Goal: Task Accomplishment & Management: Complete application form

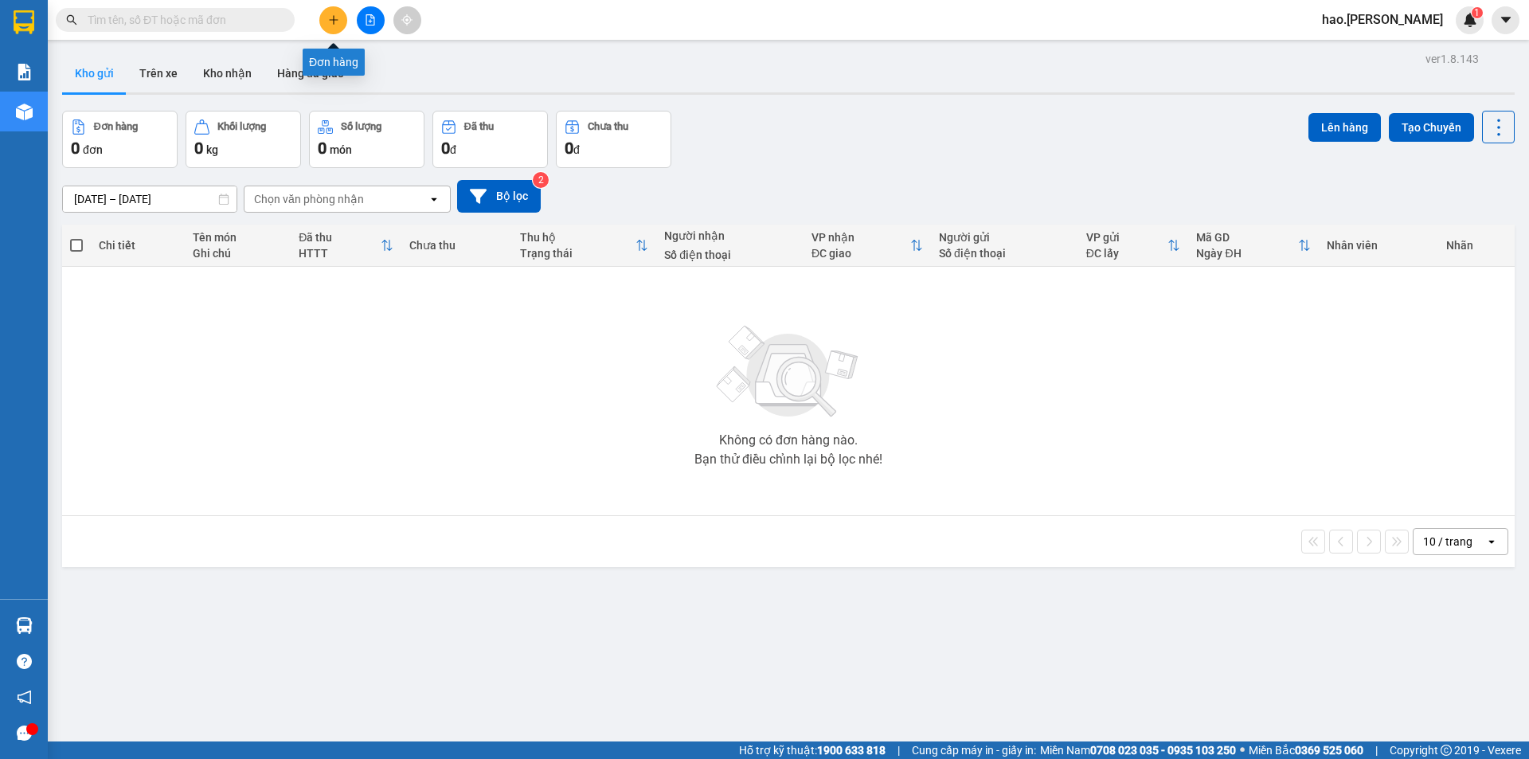
click at [331, 25] on button at bounding box center [333, 20] width 28 height 28
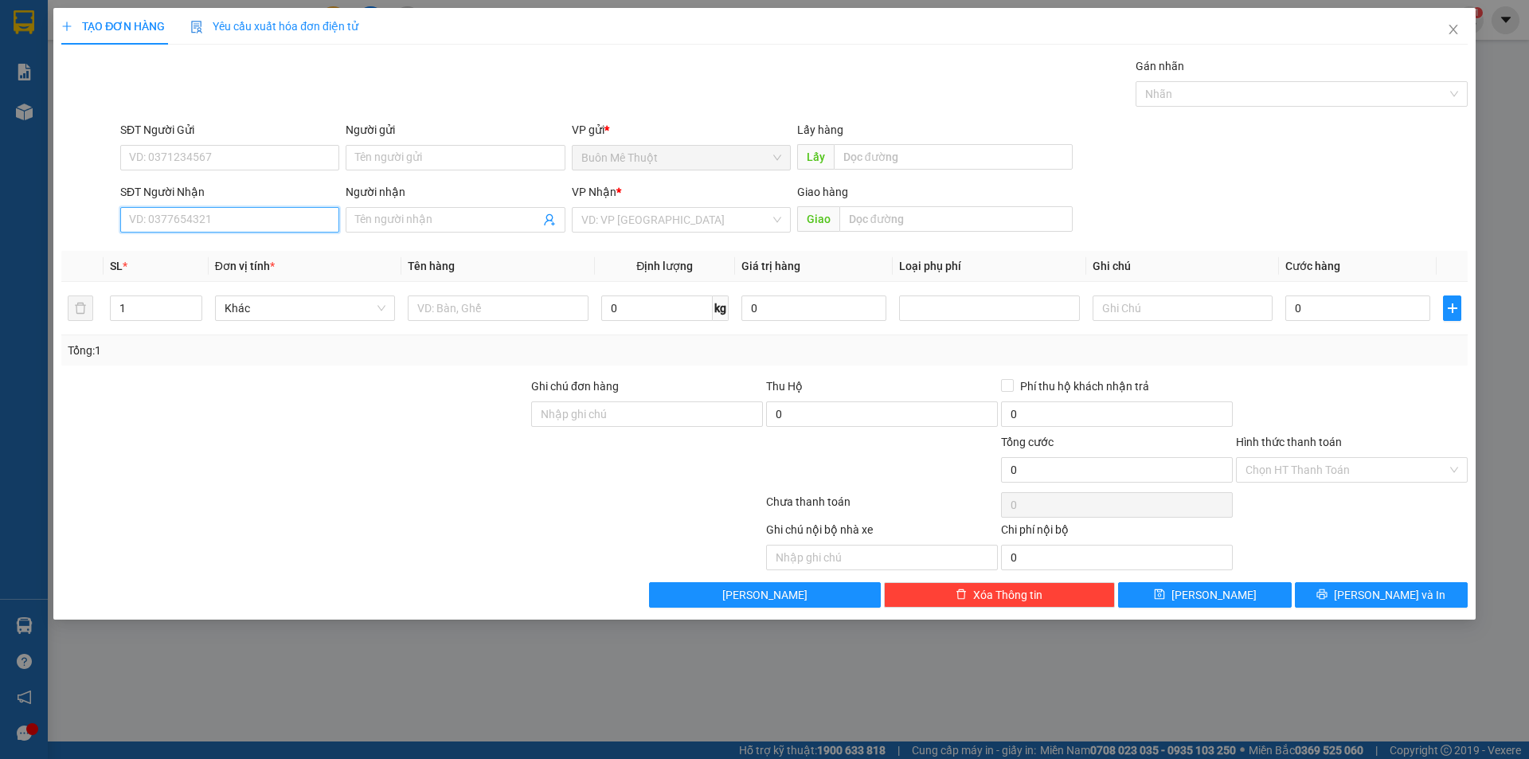
click at [263, 225] on input "SĐT Người Nhận" at bounding box center [229, 219] width 219 height 25
type input "0372723327"
click at [601, 213] on input "search" at bounding box center [675, 220] width 189 height 24
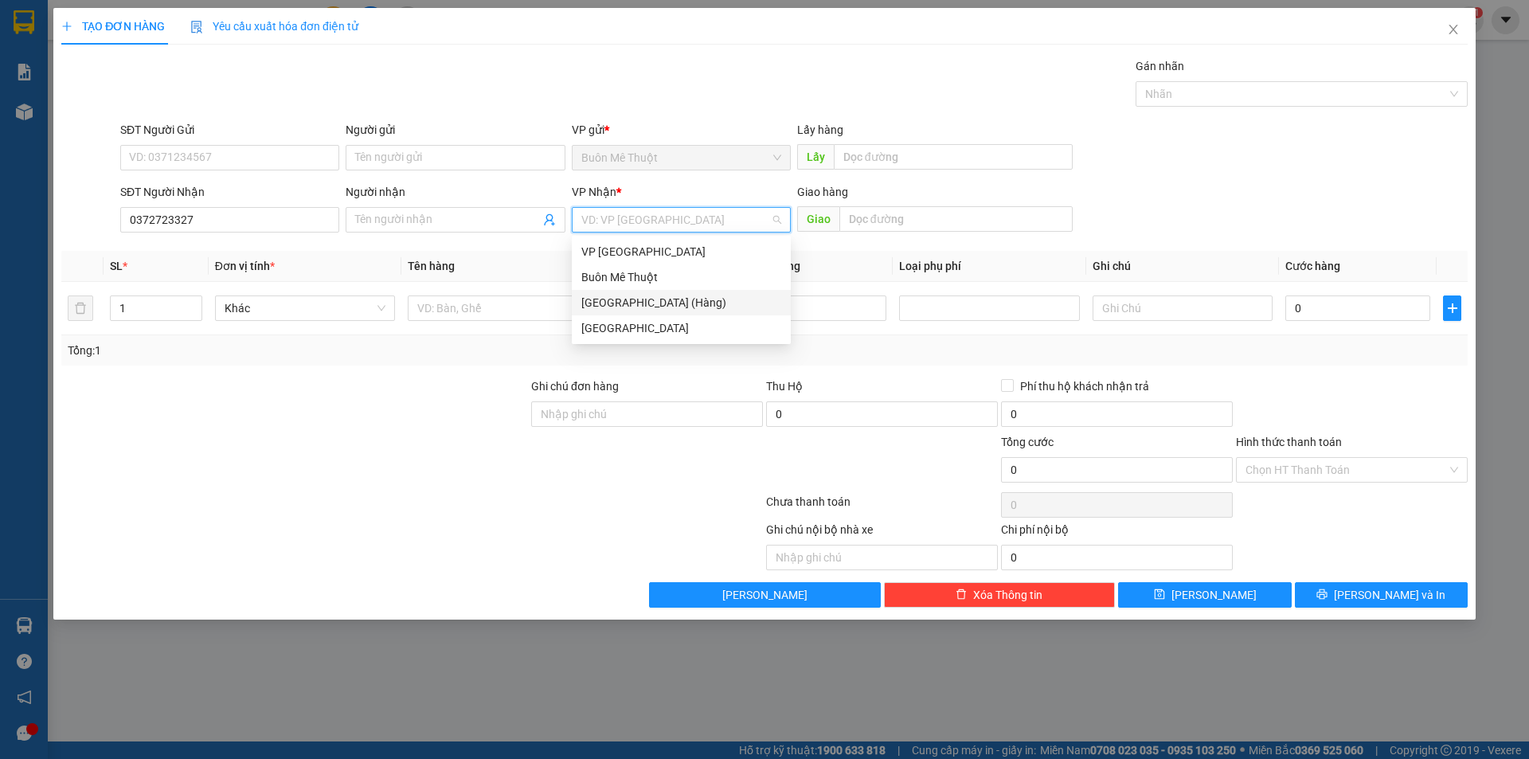
click at [601, 307] on div "Đà Nẵng (Hàng)" at bounding box center [681, 303] width 200 height 18
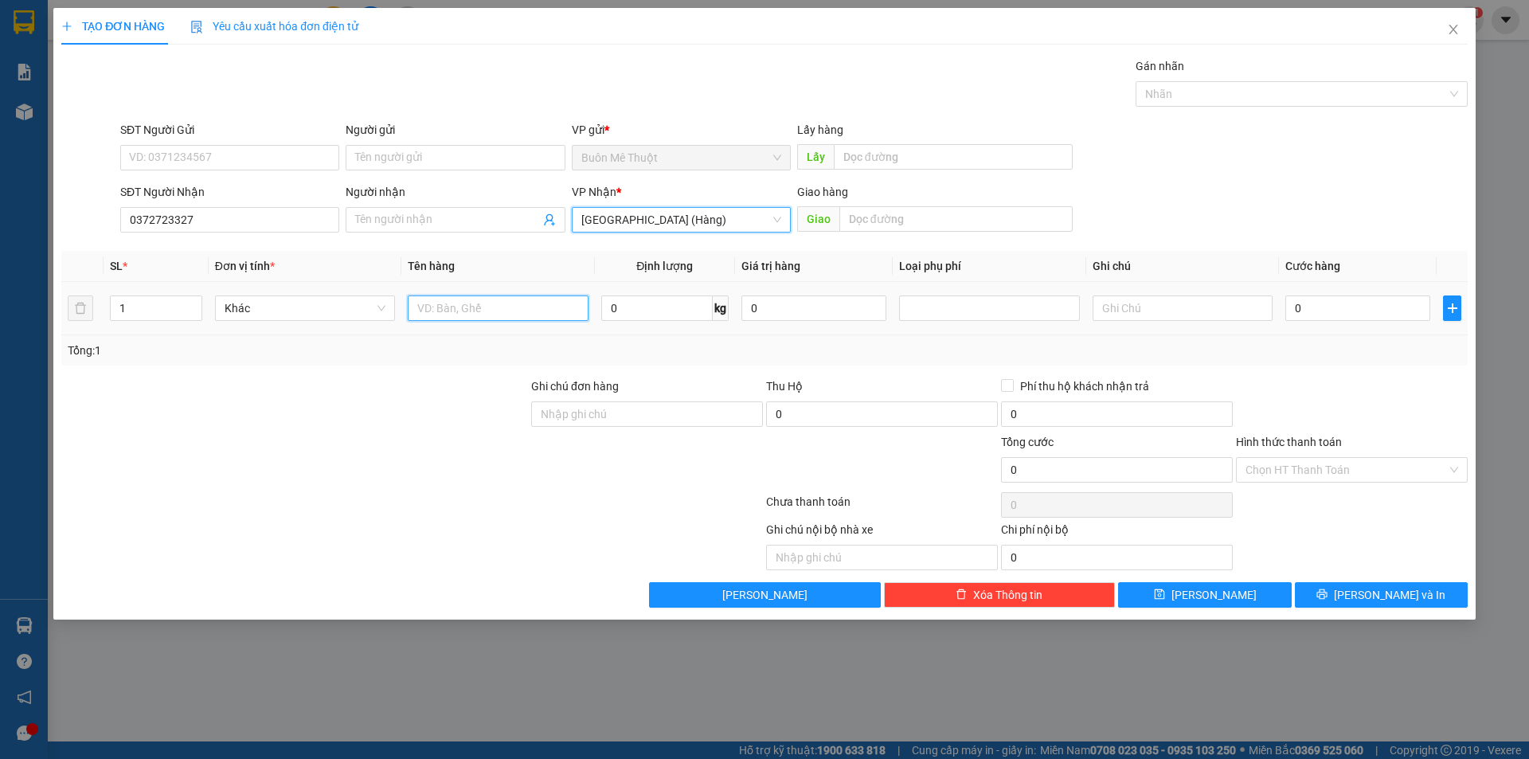
click at [496, 318] on input "text" at bounding box center [498, 308] width 180 height 25
type input "thùng"
click at [1337, 311] on input "0" at bounding box center [1358, 308] width 145 height 25
type input "5"
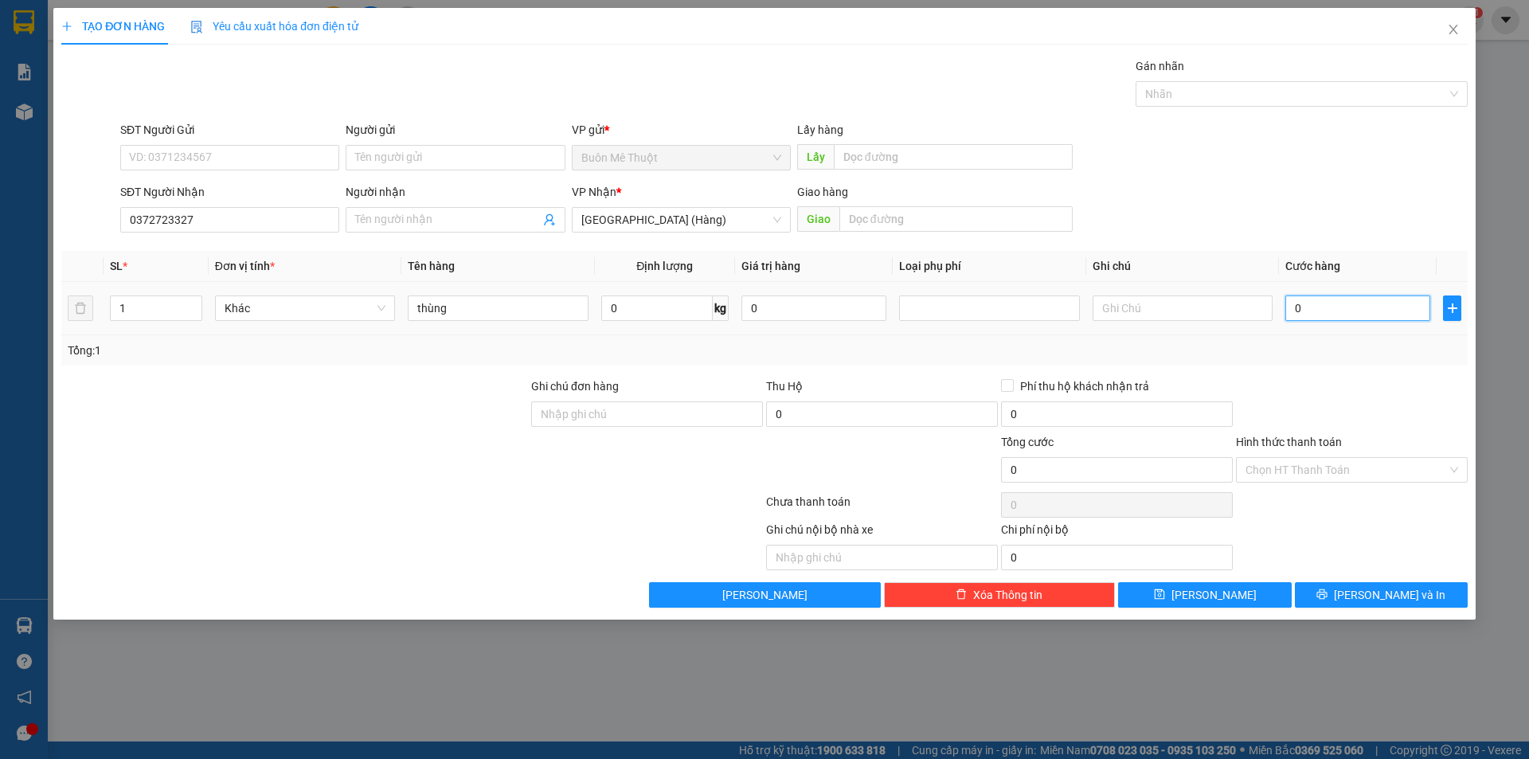
type input "5"
type input "50"
type input "50.000"
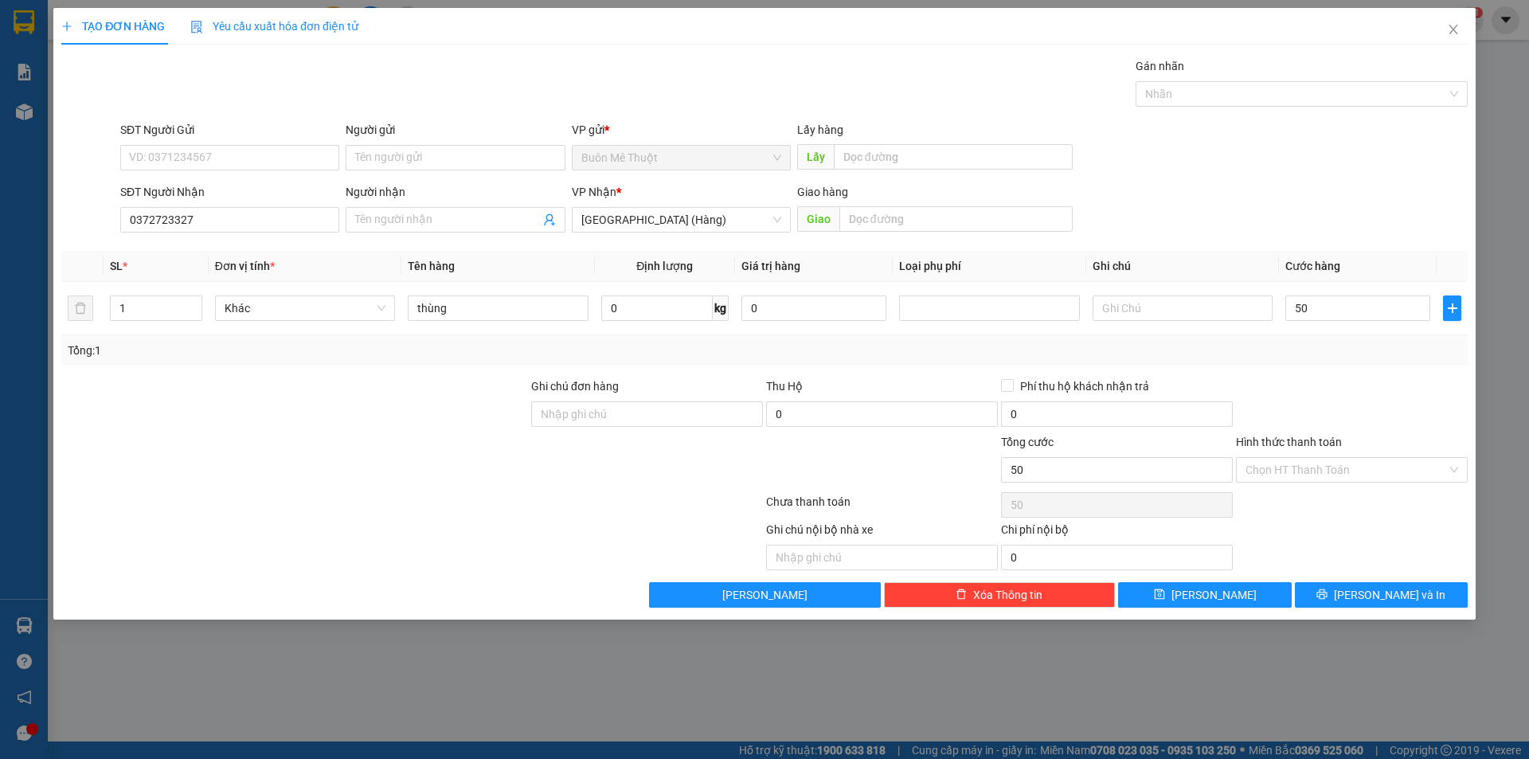
type input "50.000"
click at [1327, 386] on div at bounding box center [1352, 406] width 235 height 56
click at [1296, 472] on input "Hình thức thanh toán" at bounding box center [1347, 470] width 202 height 24
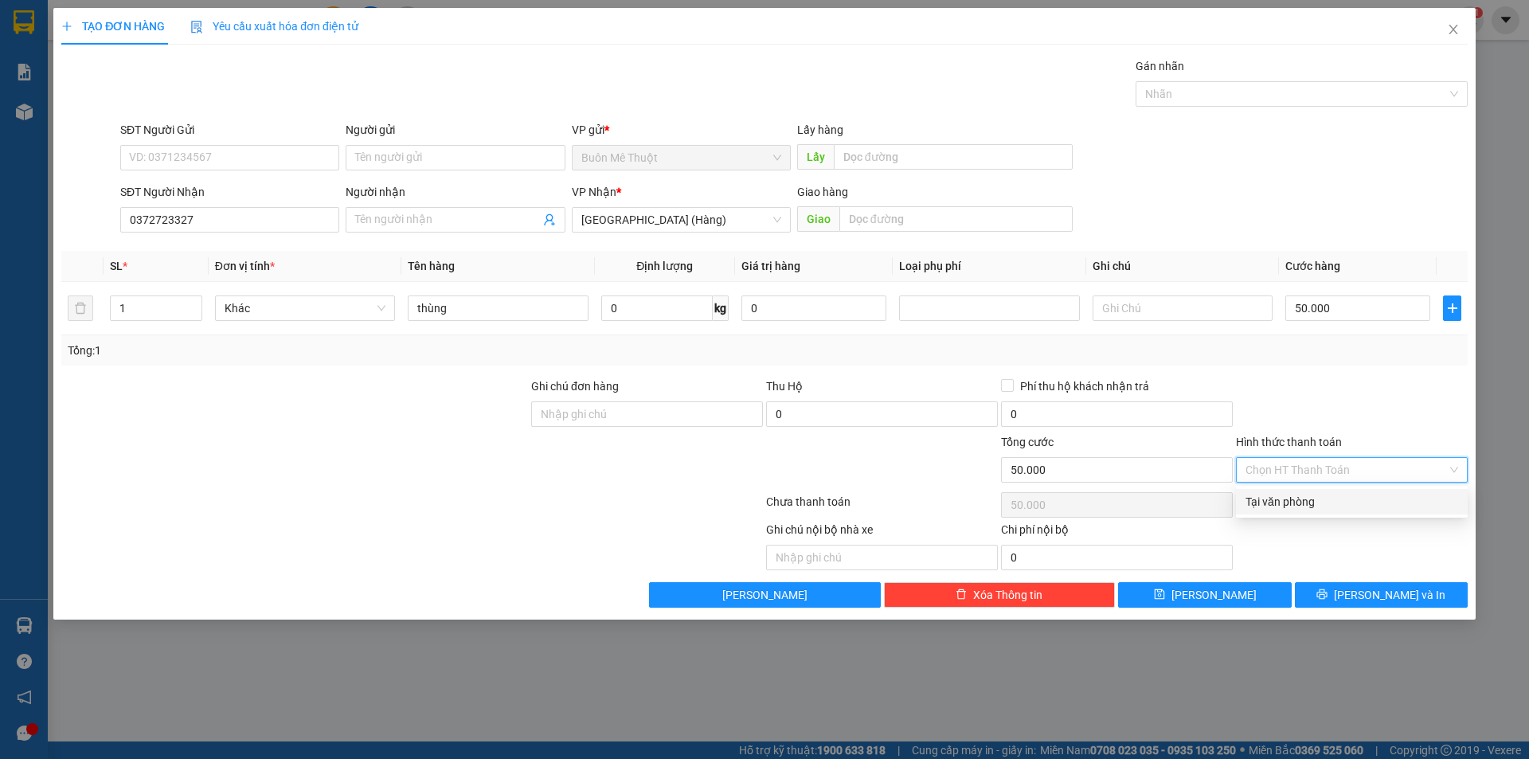
click at [1281, 499] on div "Tại văn phòng" at bounding box center [1352, 502] width 213 height 18
type input "0"
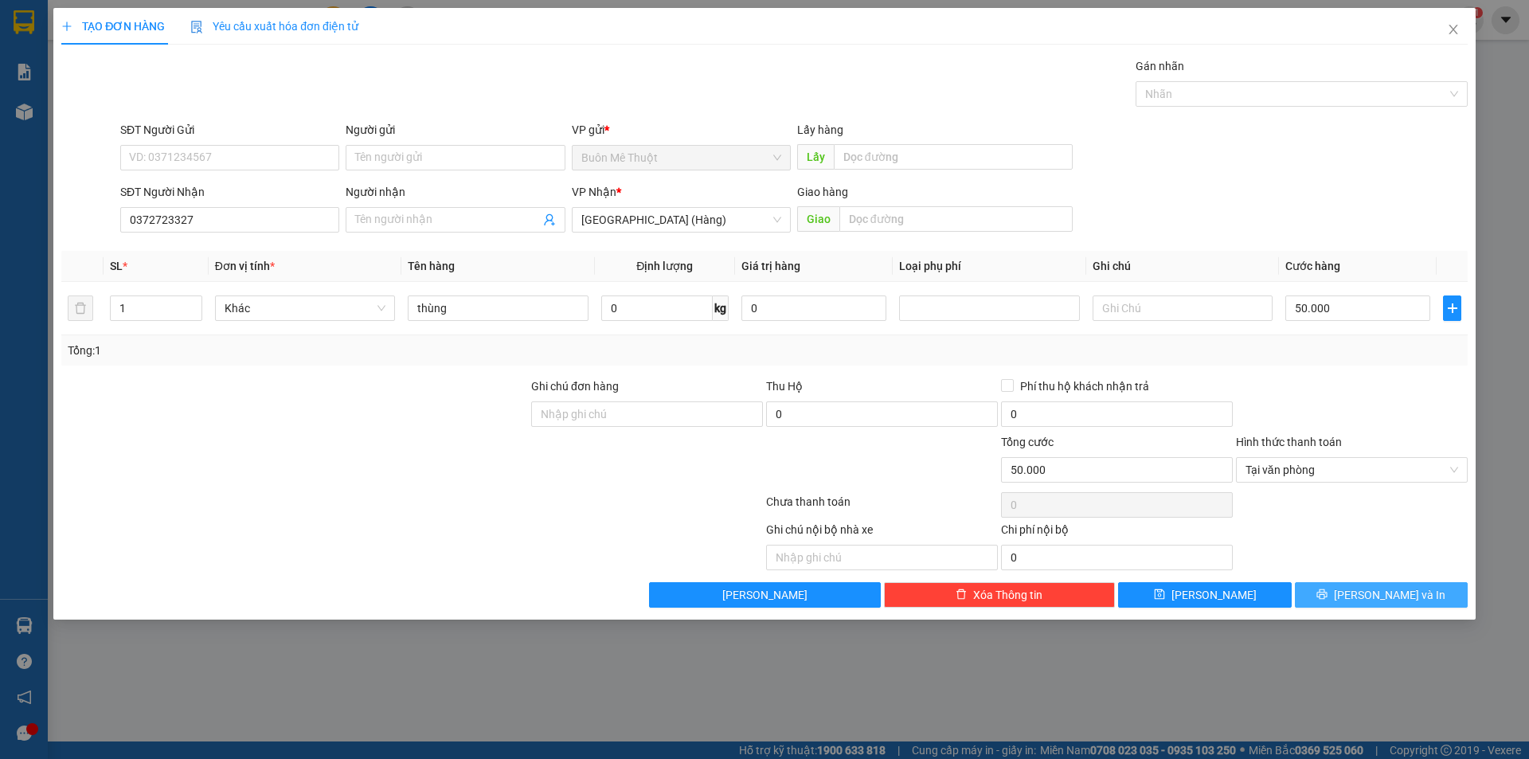
click at [1363, 605] on button "Lưu và In" at bounding box center [1381, 594] width 173 height 25
click at [1367, 591] on main at bounding box center [764, 371] width 1529 height 742
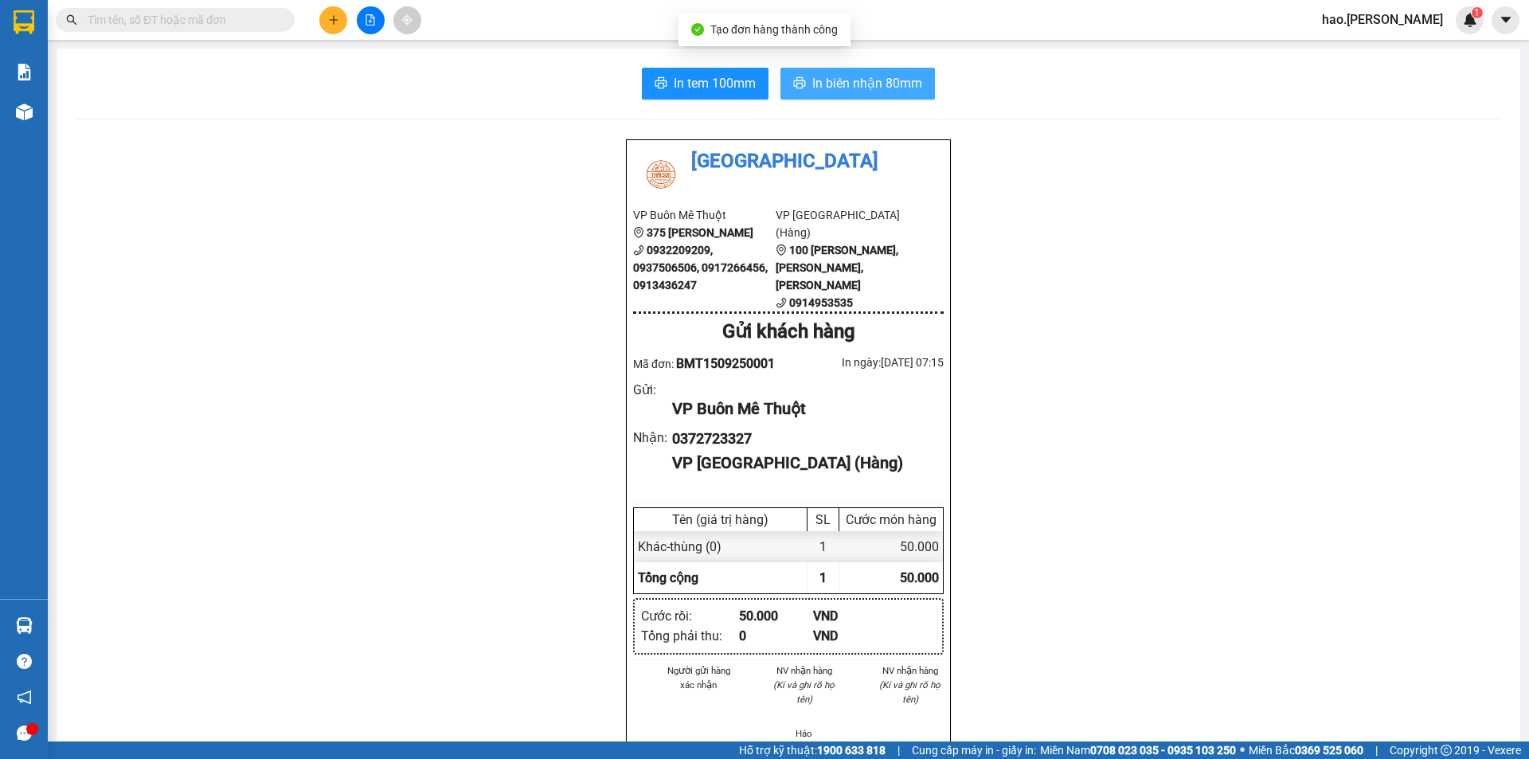
click at [863, 82] on span "In biên nhận 80mm" at bounding box center [868, 83] width 110 height 20
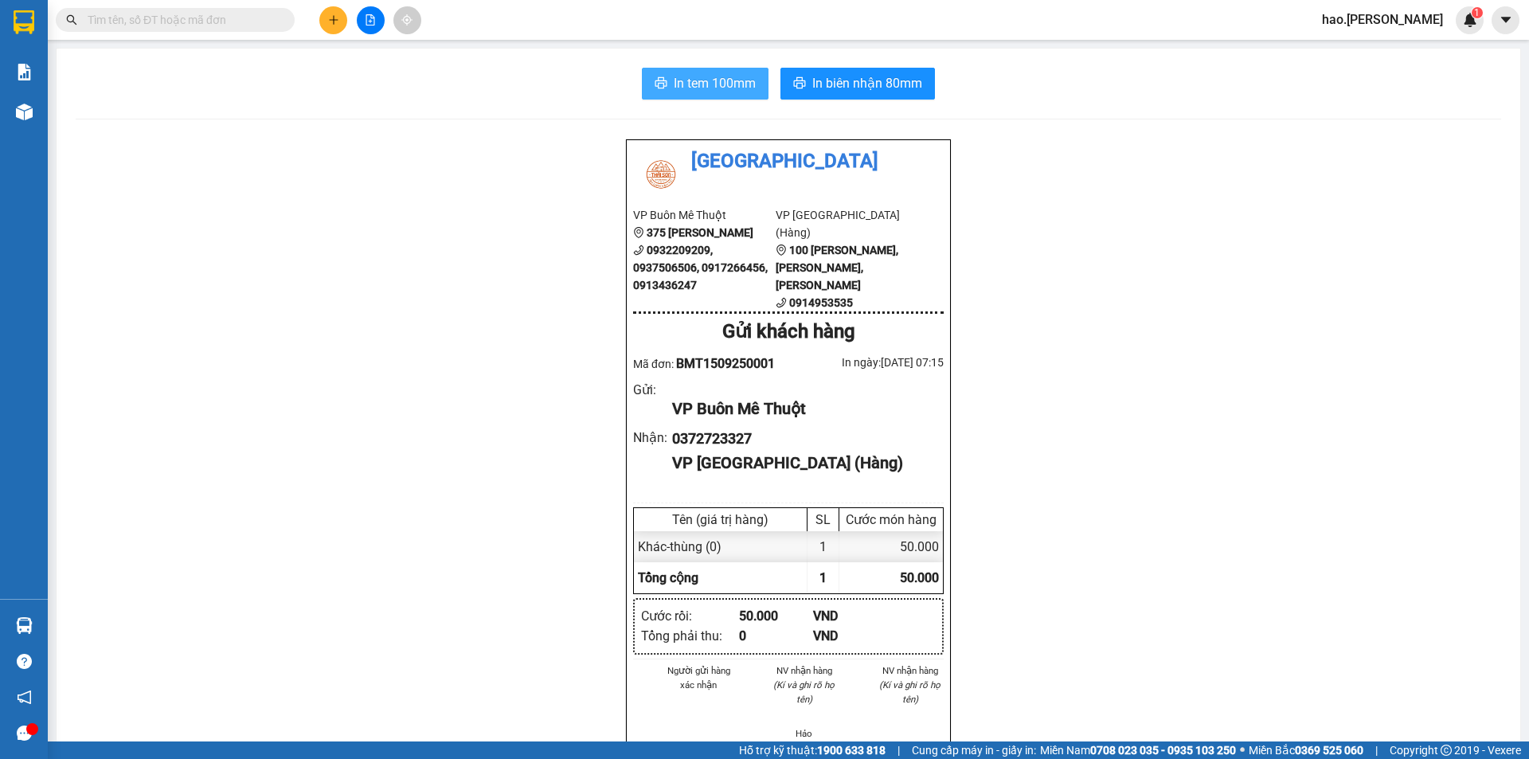
click at [711, 92] on span "In tem 100mm" at bounding box center [715, 83] width 82 height 20
click at [725, 78] on span "In tem 100mm" at bounding box center [715, 83] width 82 height 20
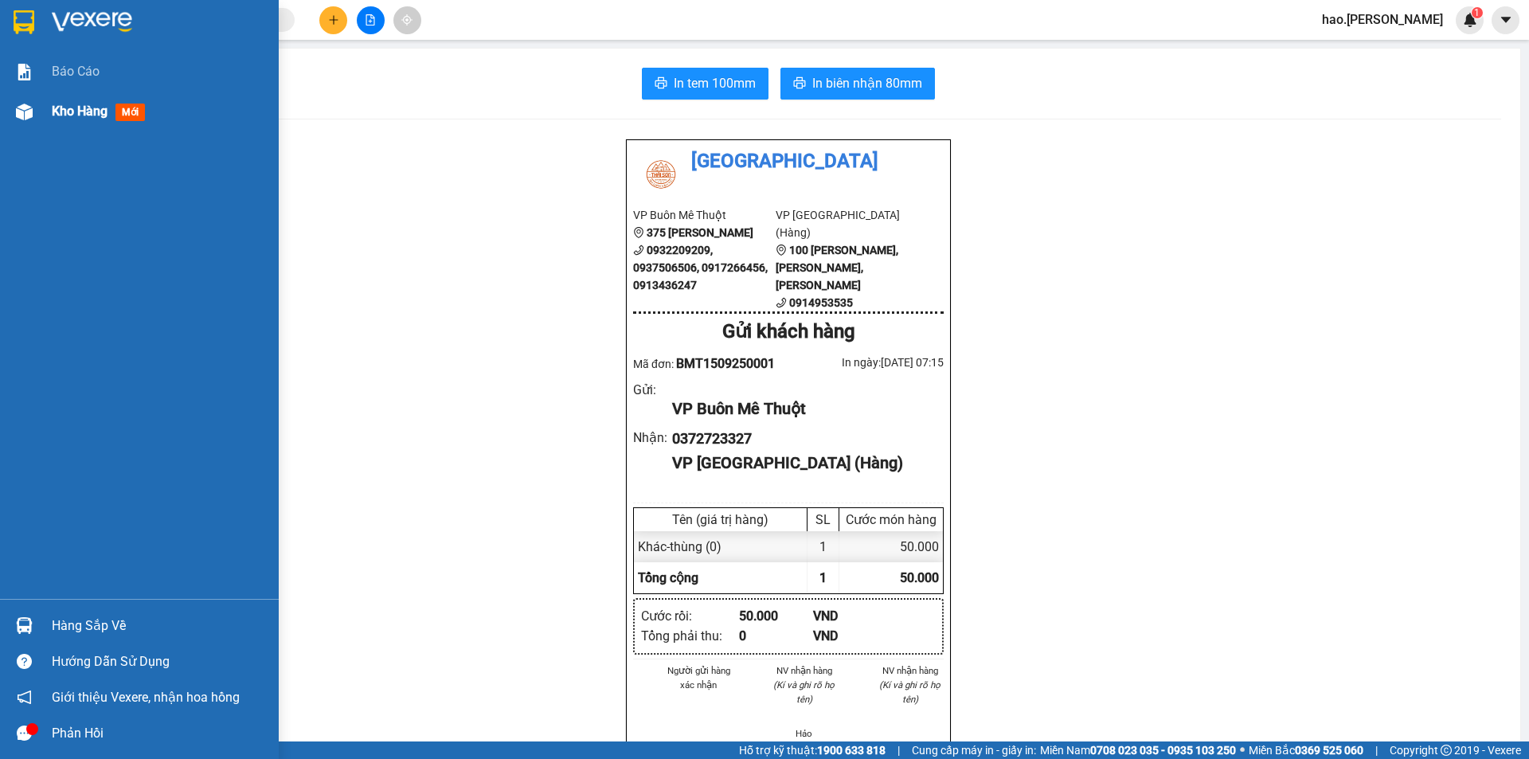
click at [69, 104] on span "Kho hàng" at bounding box center [80, 111] width 56 height 15
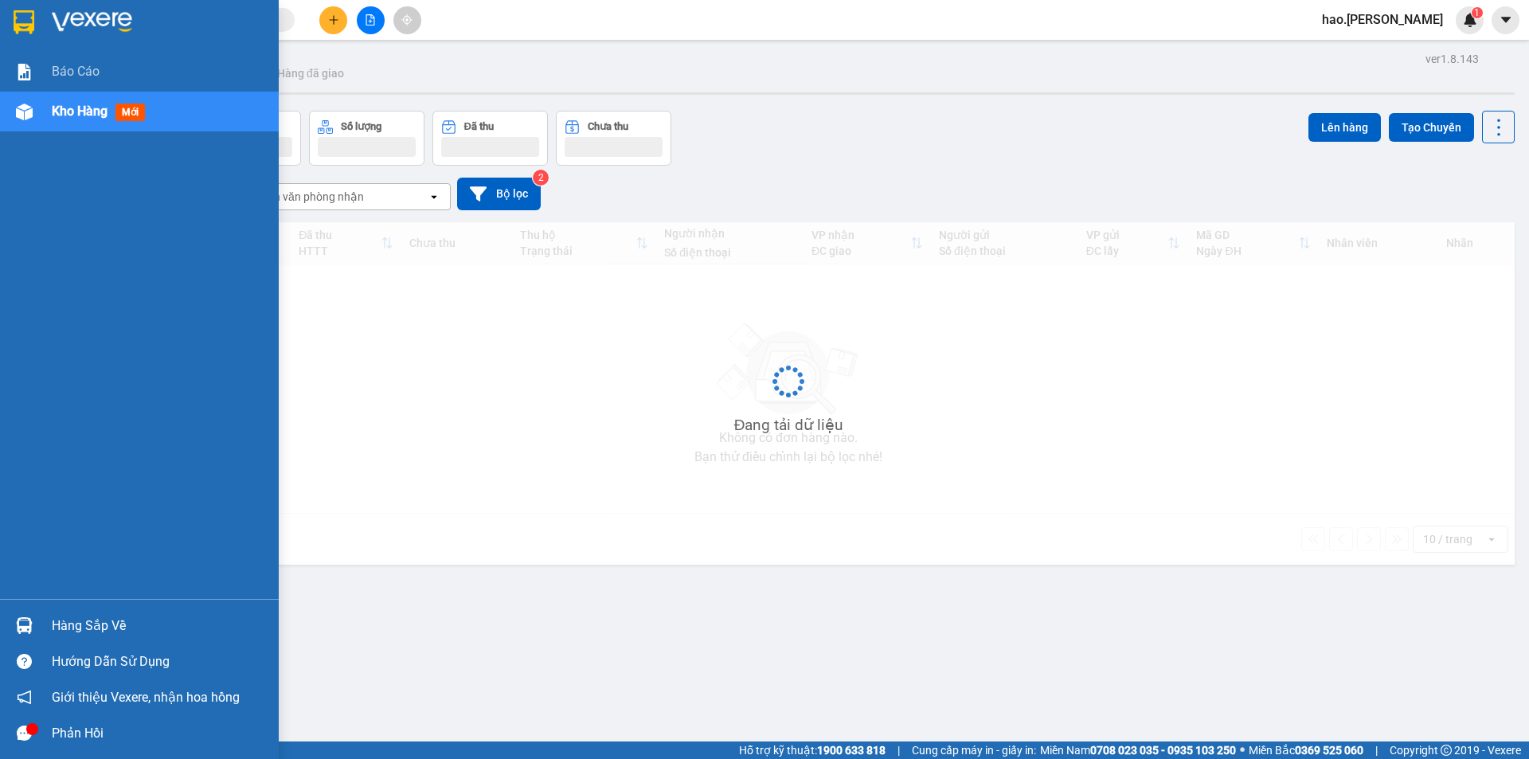
click at [69, 104] on span "Kho hàng" at bounding box center [80, 111] width 56 height 15
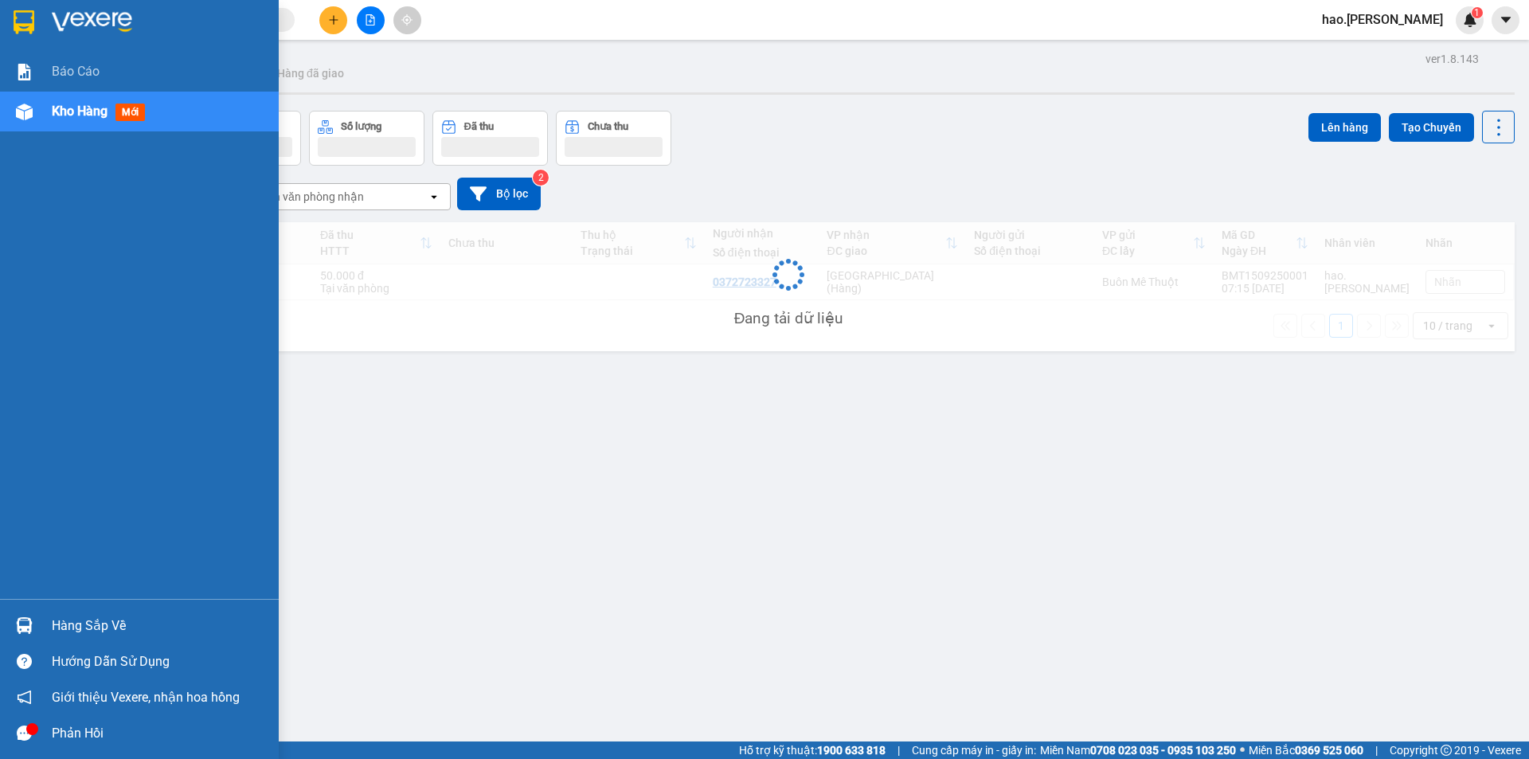
click at [69, 104] on span "Kho hàng" at bounding box center [80, 111] width 56 height 15
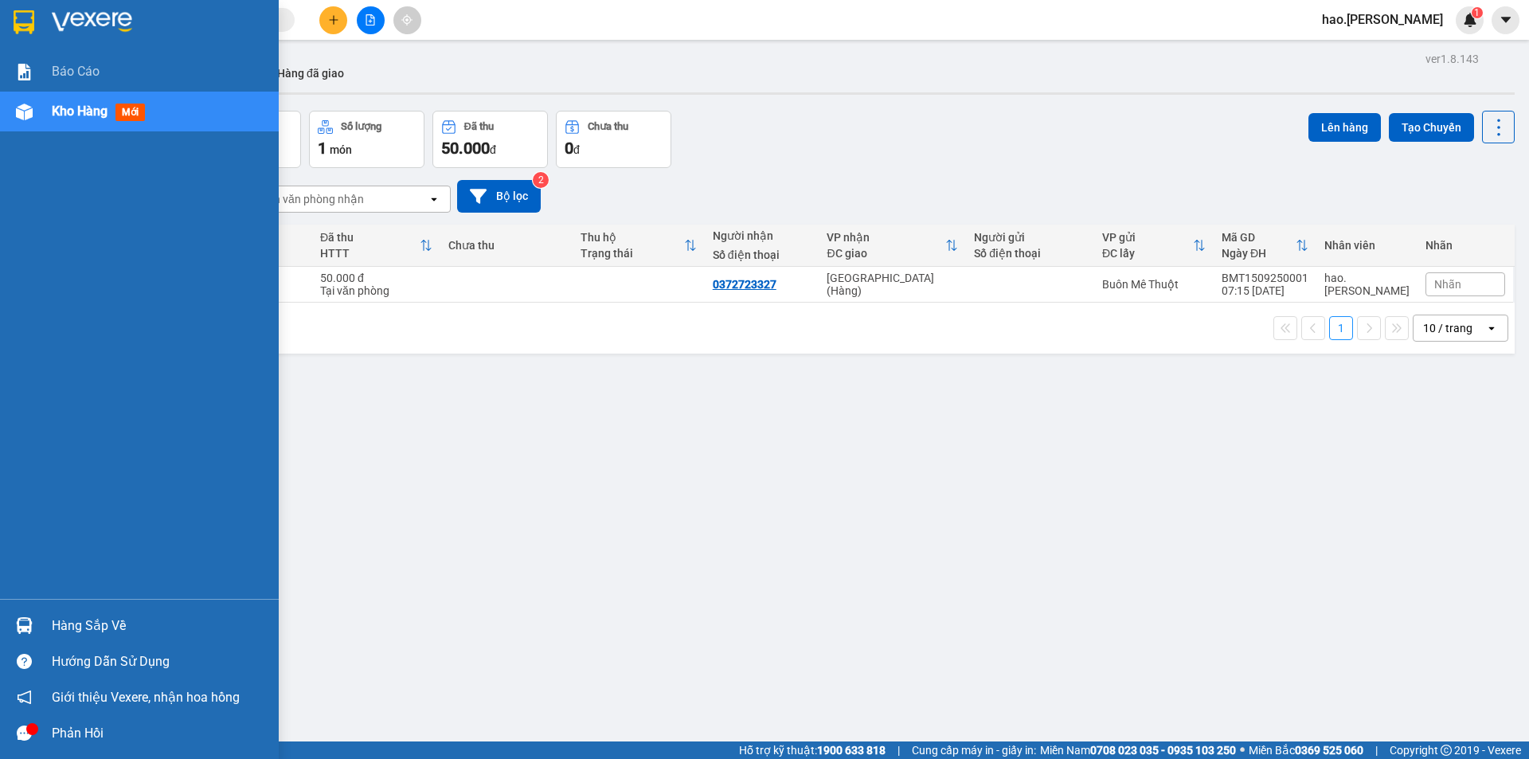
click at [69, 104] on span "Kho hàng" at bounding box center [80, 111] width 56 height 15
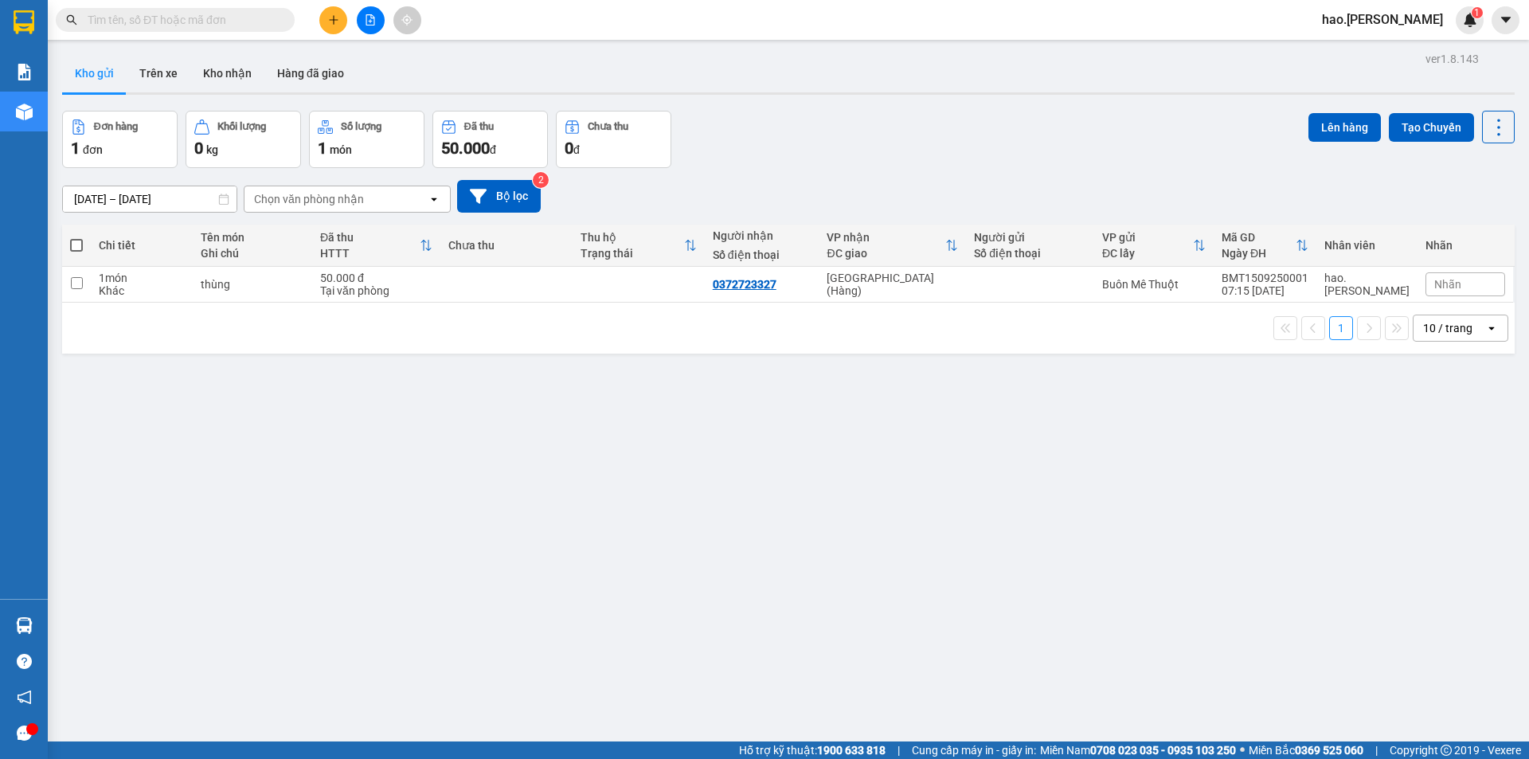
click at [341, 18] on button at bounding box center [333, 20] width 28 height 28
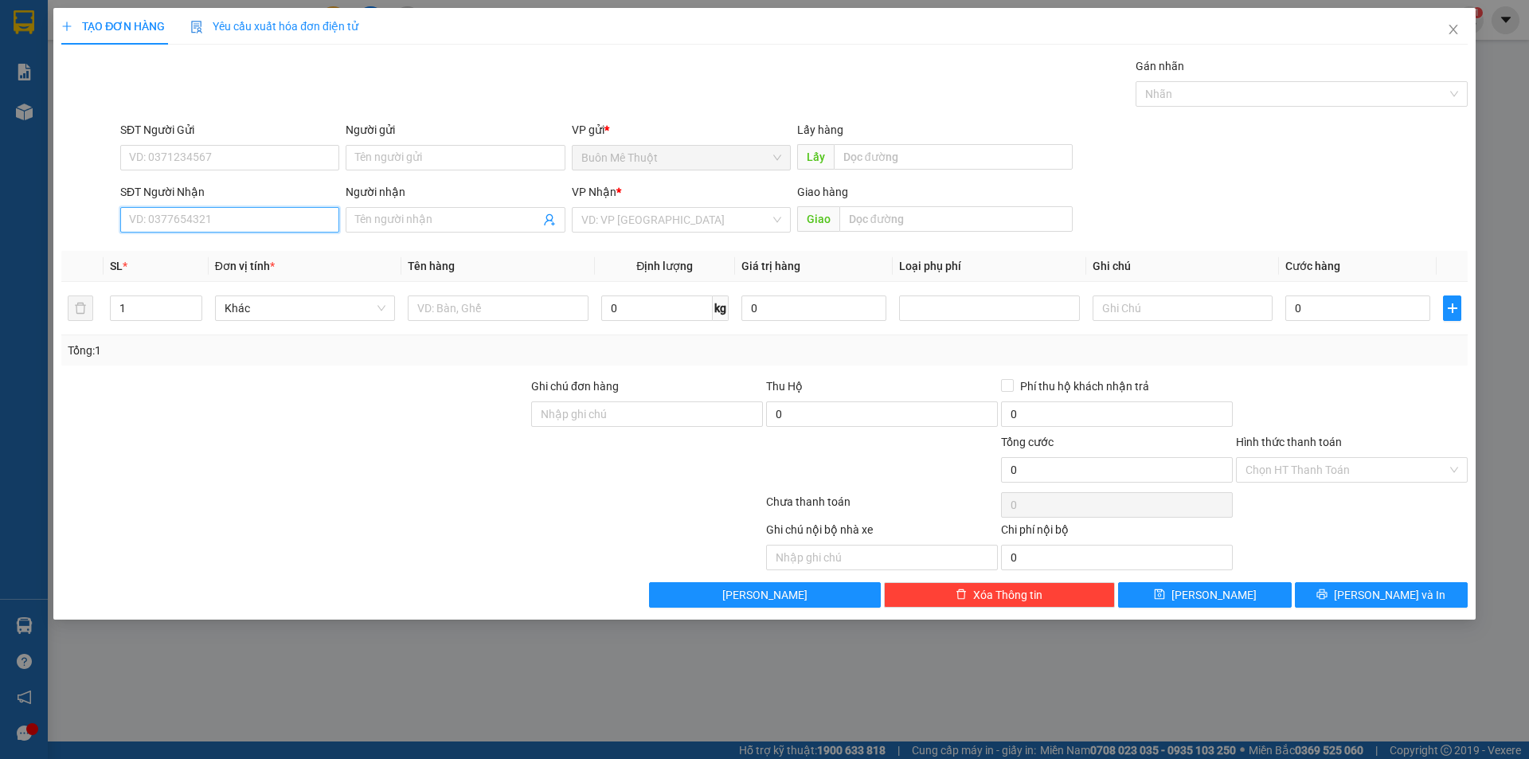
click at [200, 217] on input "SĐT Người Nhận" at bounding box center [229, 219] width 219 height 25
type input "0979353157"
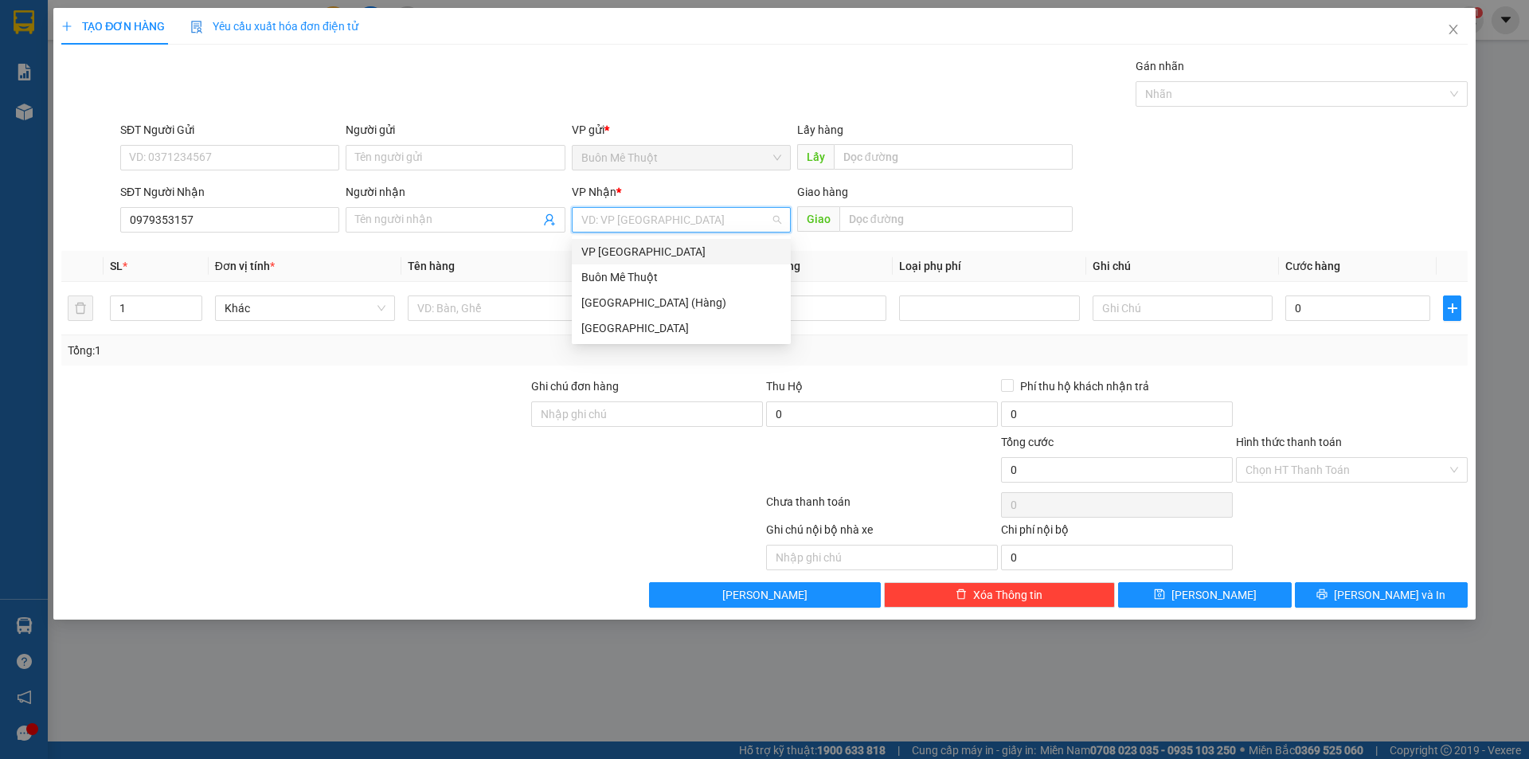
click at [660, 220] on input "search" at bounding box center [675, 220] width 189 height 24
click at [656, 303] on div "Đà Nẵng (Hàng)" at bounding box center [681, 303] width 200 height 18
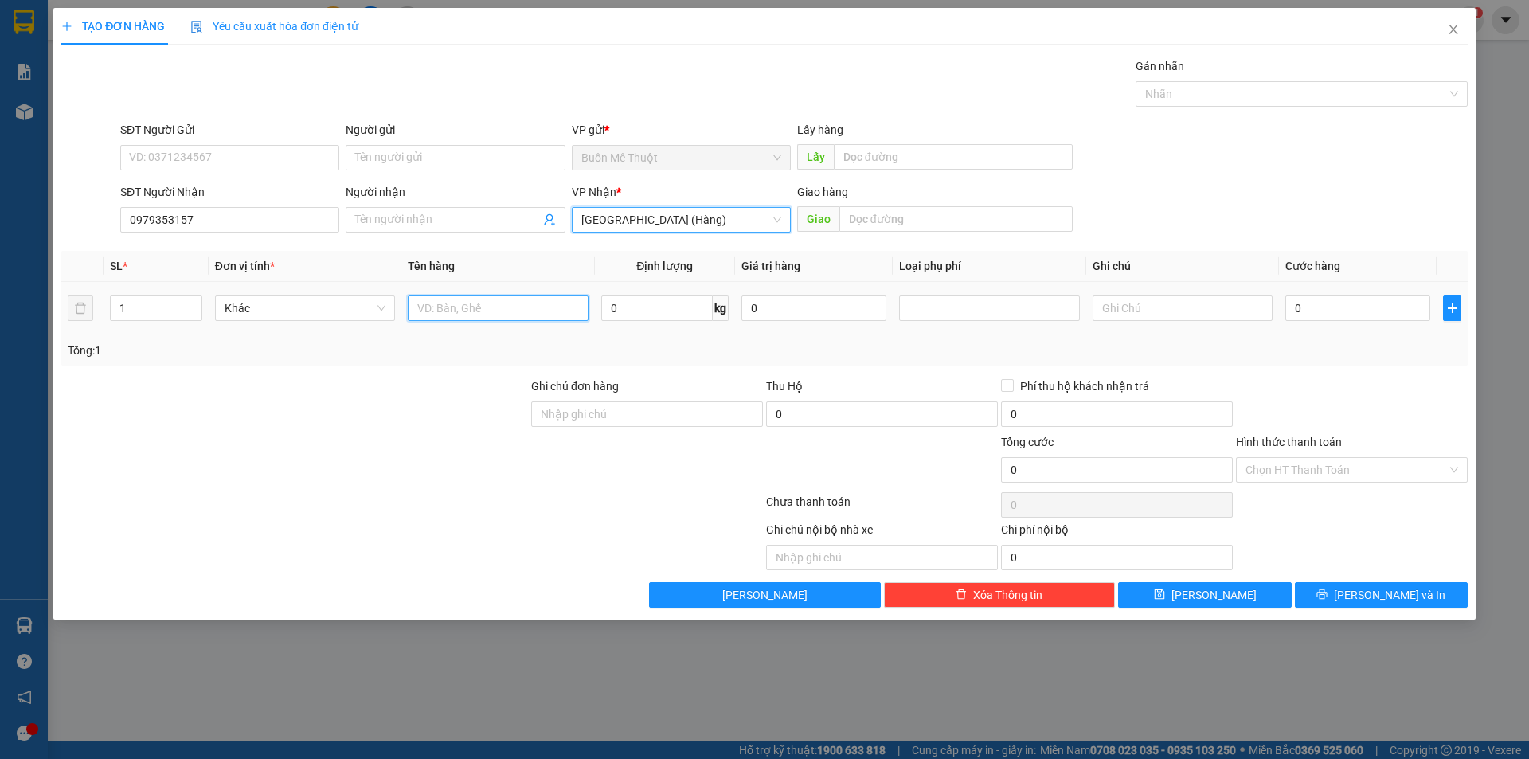
click at [540, 305] on input "text" at bounding box center [498, 308] width 180 height 25
type input "thùng"
click at [1309, 308] on input "0" at bounding box center [1358, 308] width 145 height 25
type input "14"
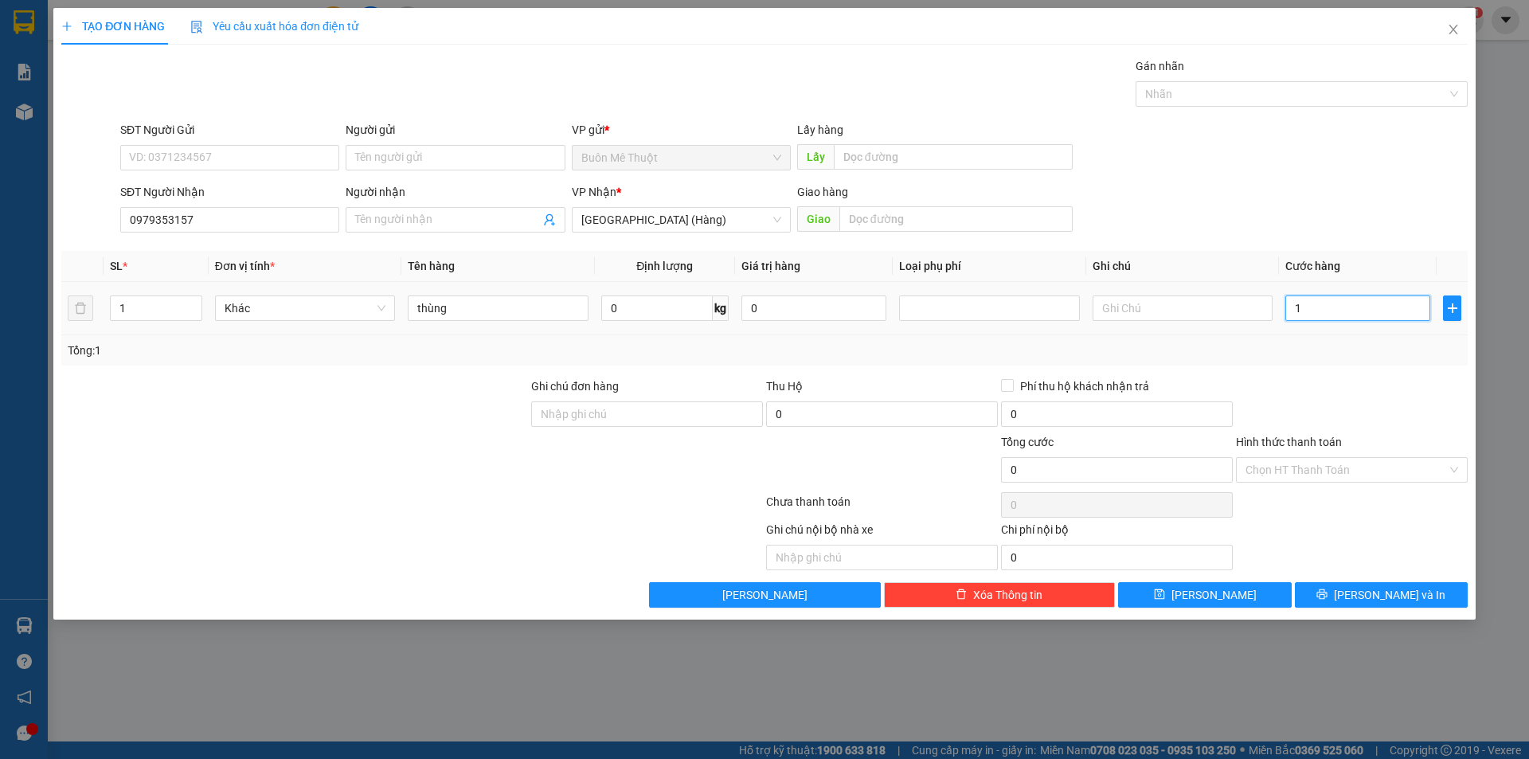
type input "14"
type input "140"
type input "1.400"
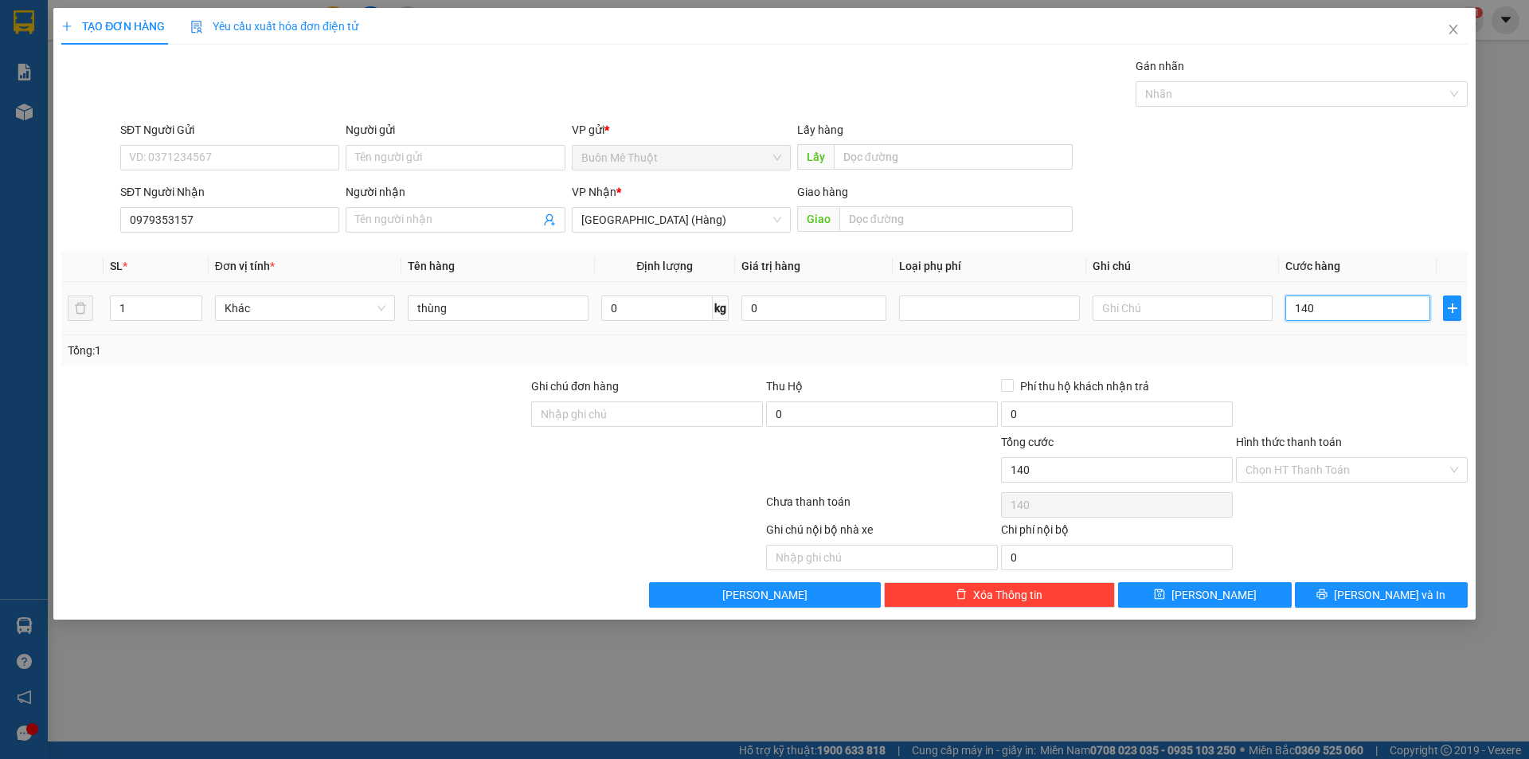
type input "1.400"
type input "140"
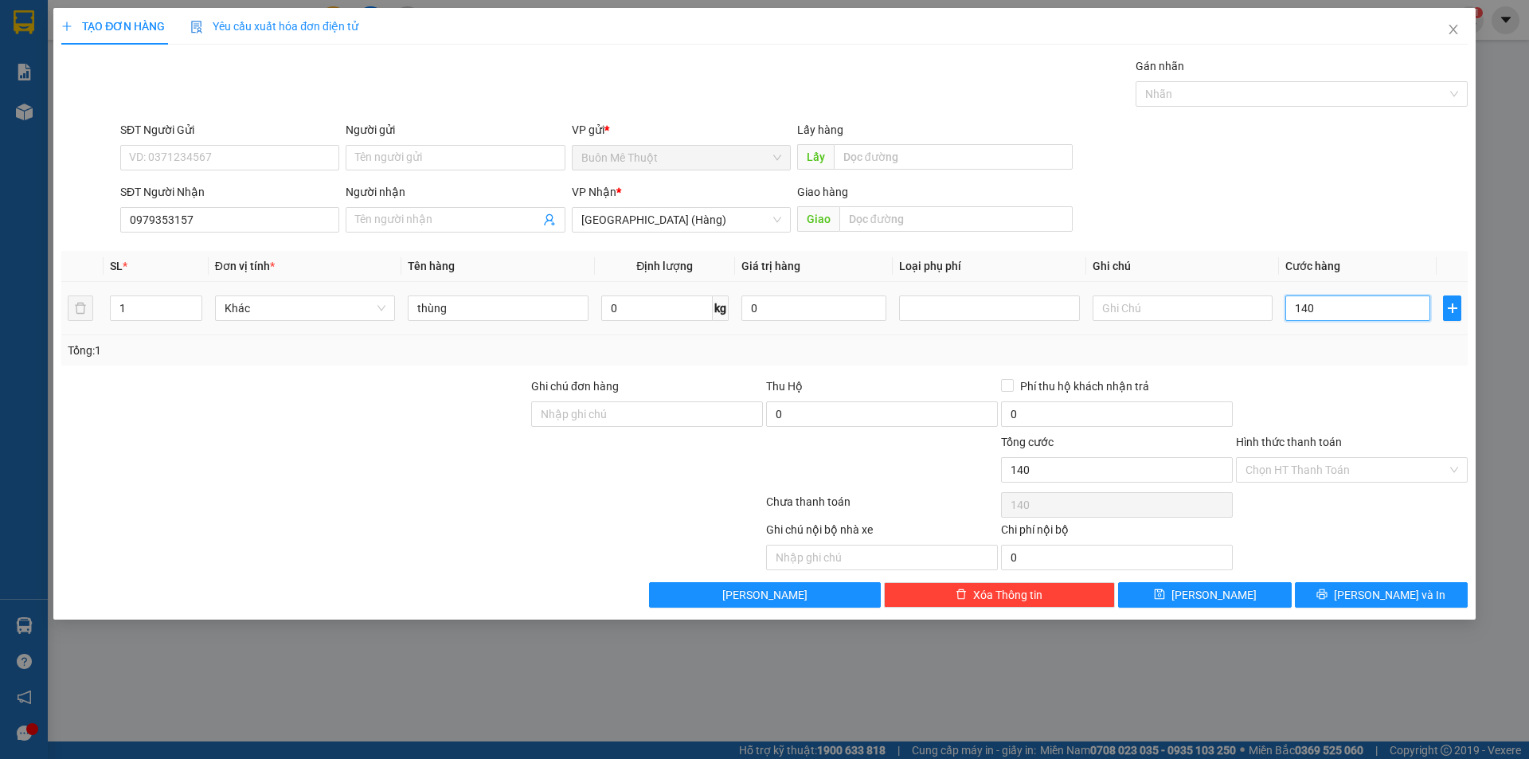
type input "14"
type input "1"
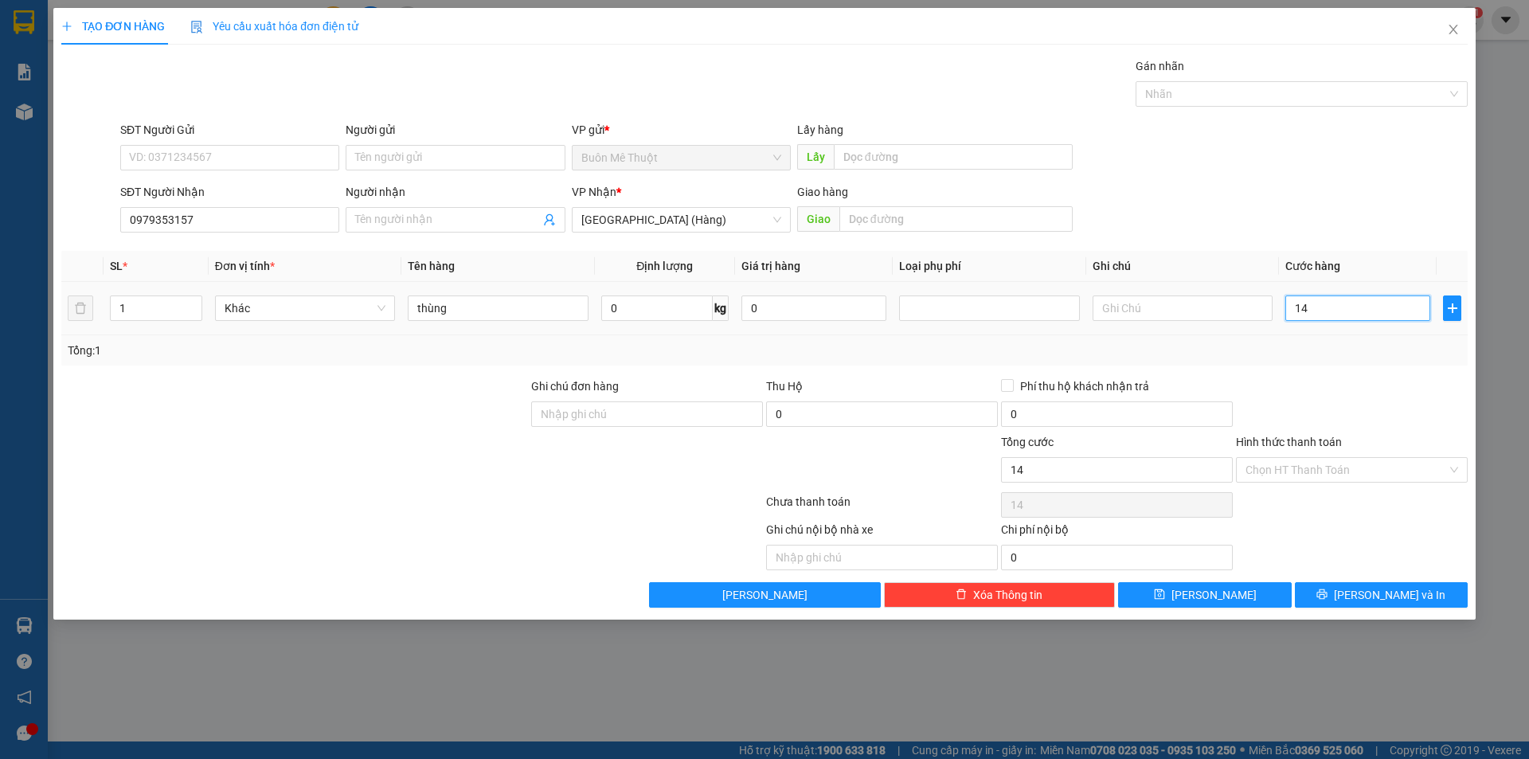
type input "1"
type input "10"
type input "100"
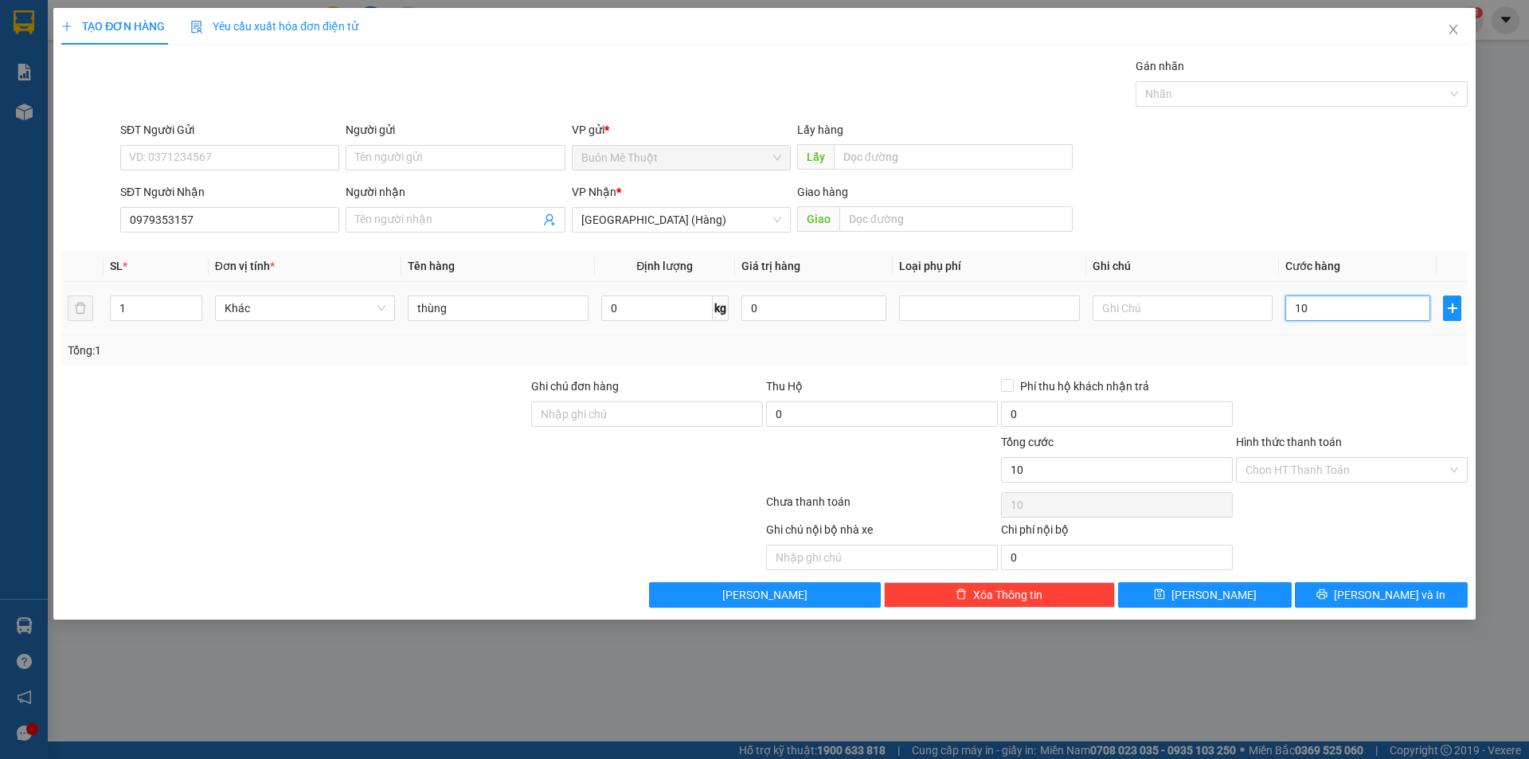
type input "100"
type input "100.000"
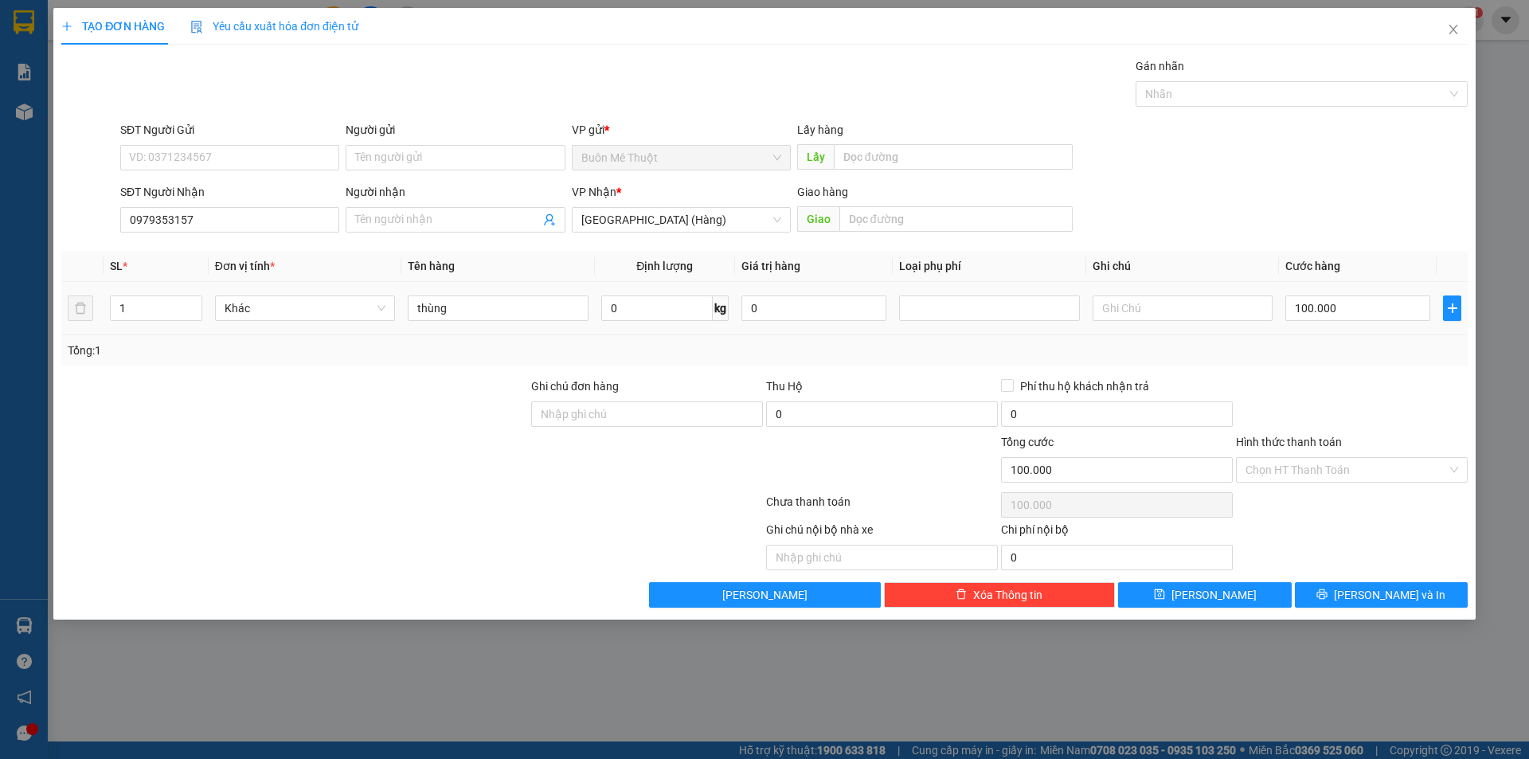
click at [1312, 347] on div "Tổng: 1" at bounding box center [765, 351] width 1394 height 18
click at [1328, 593] on icon "printer" at bounding box center [1322, 594] width 11 height 11
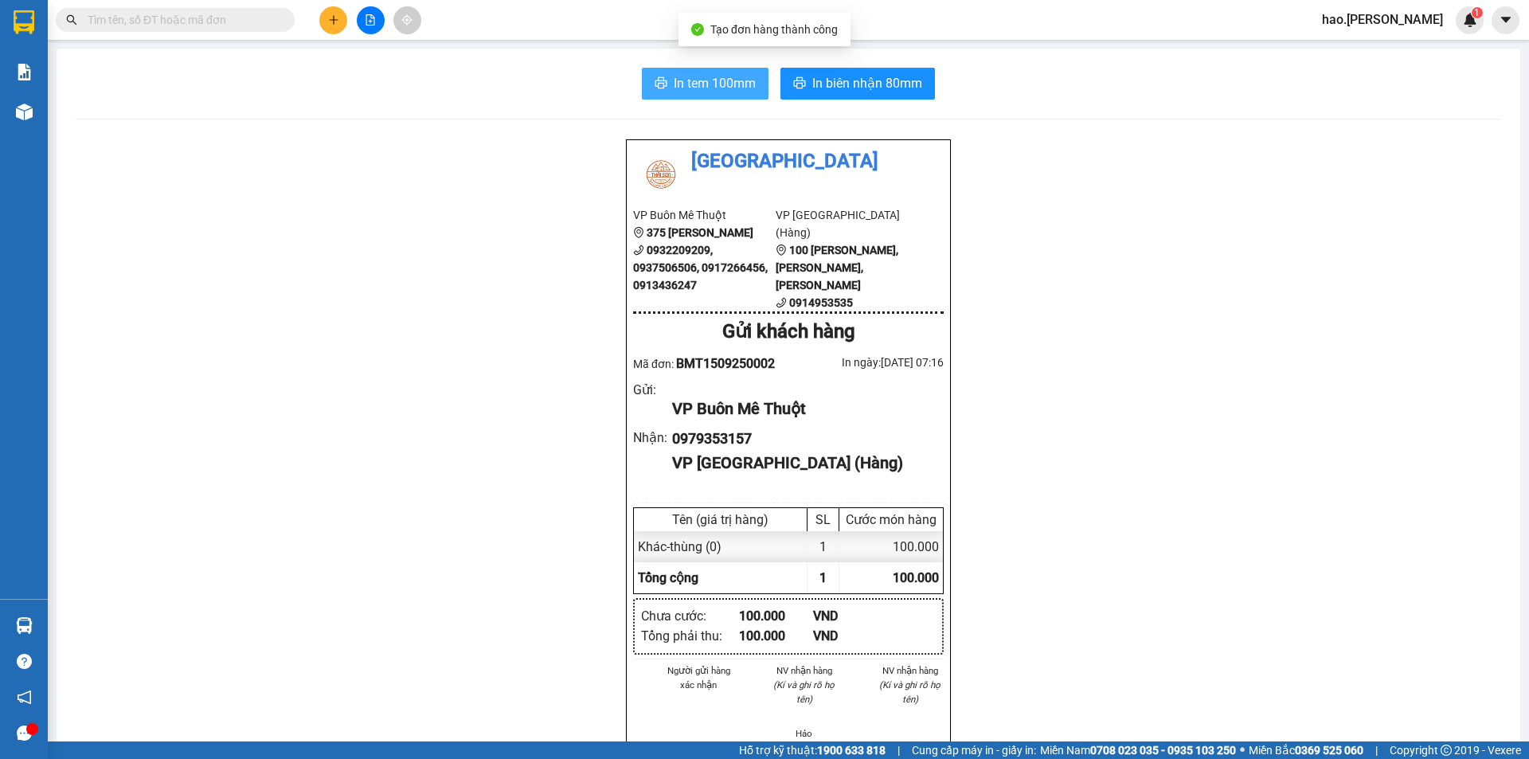
click at [736, 74] on span "In tem 100mm" at bounding box center [715, 83] width 82 height 20
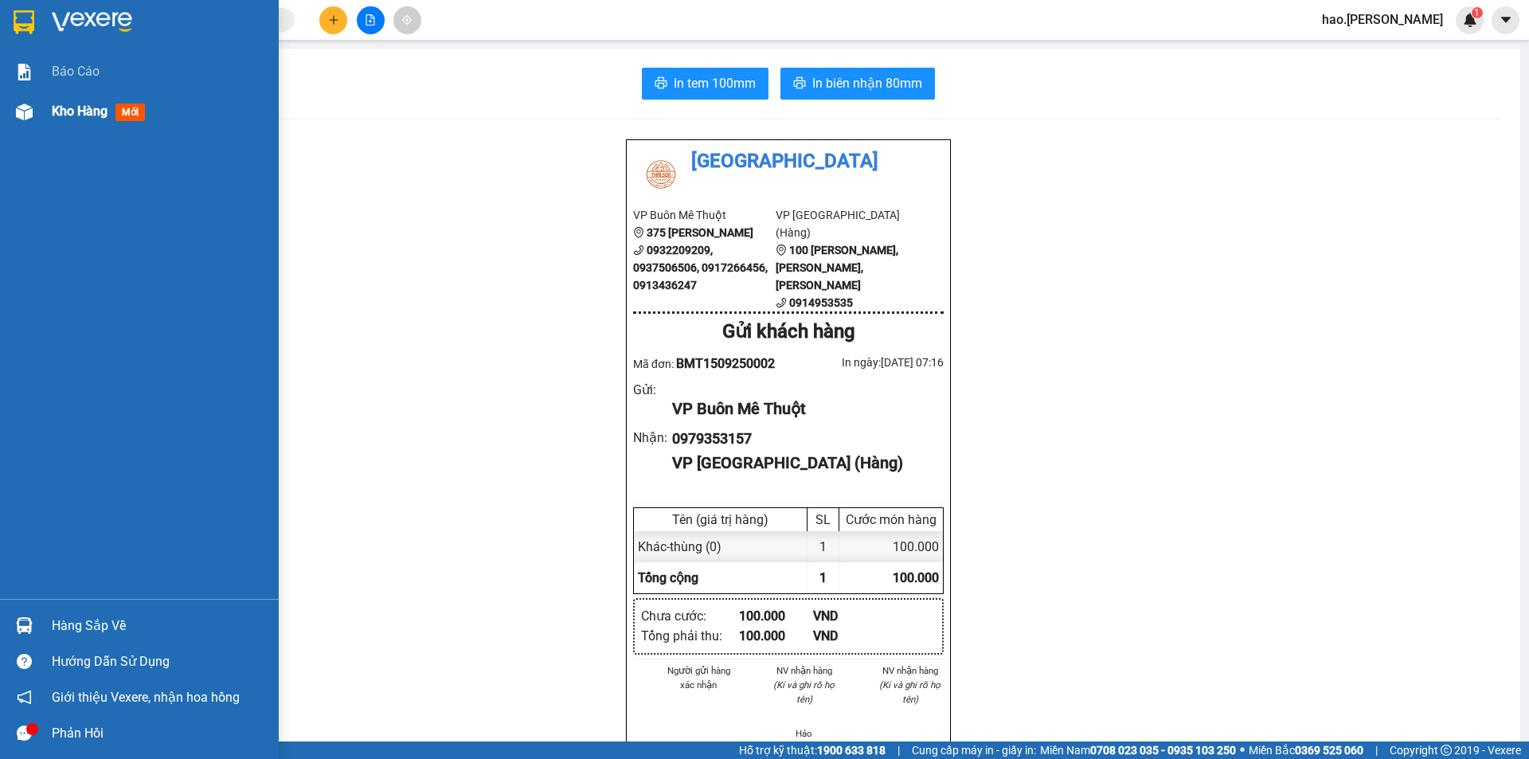
click at [69, 101] on div "Kho hàng mới" at bounding box center [102, 111] width 100 height 20
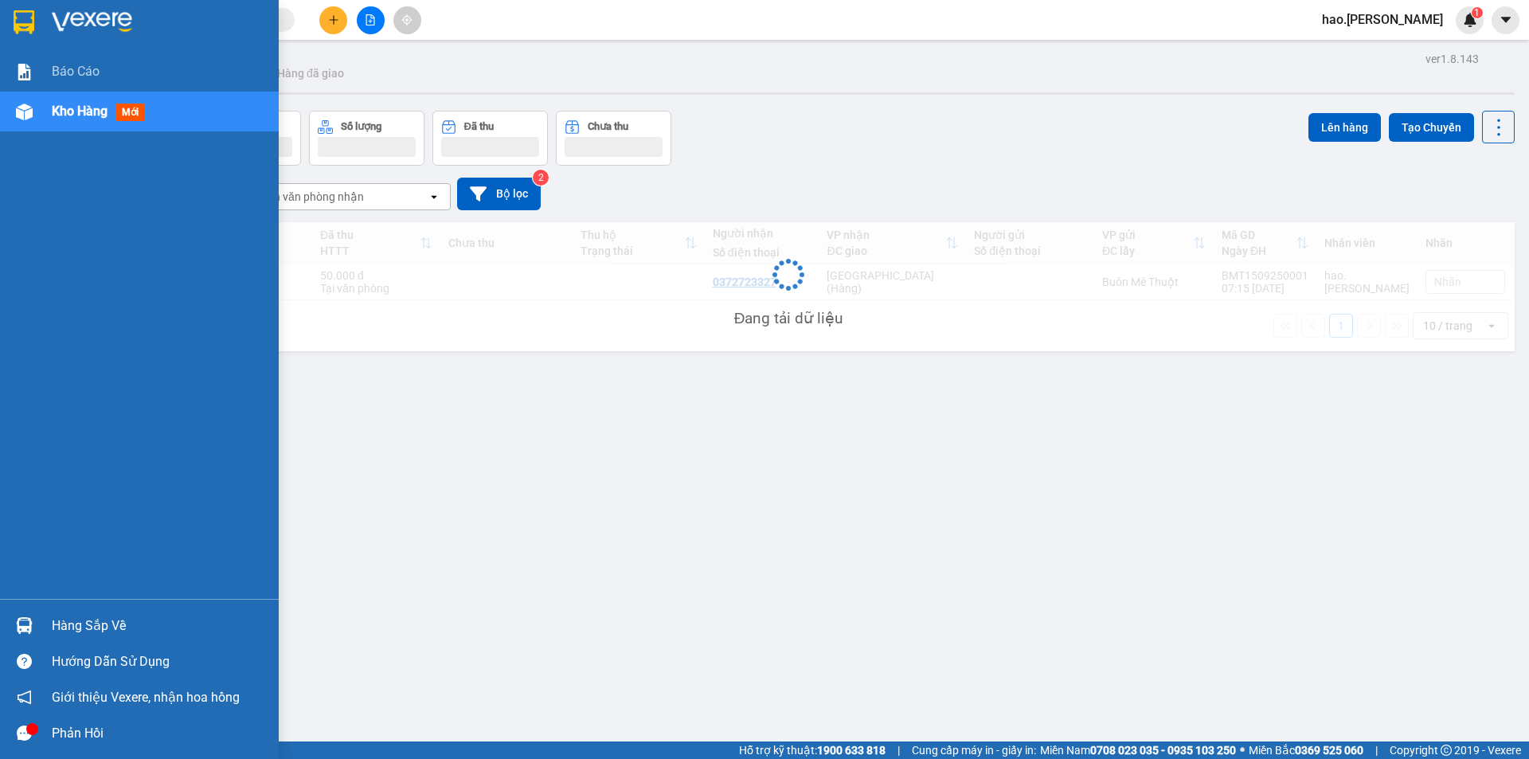
click at [66, 102] on div "Kho hàng mới" at bounding box center [102, 111] width 100 height 20
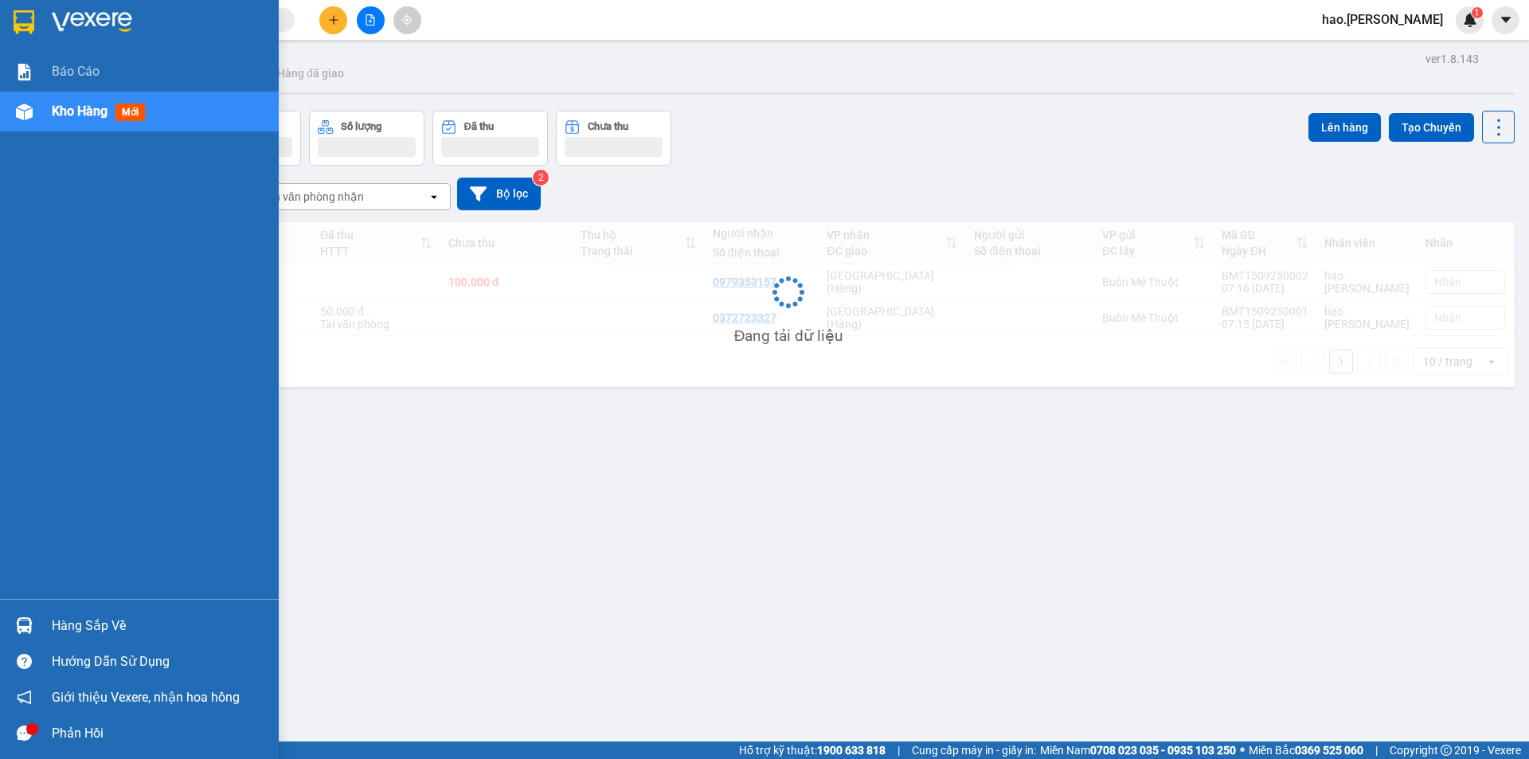
click at [66, 102] on div "Kho hàng mới" at bounding box center [102, 111] width 100 height 20
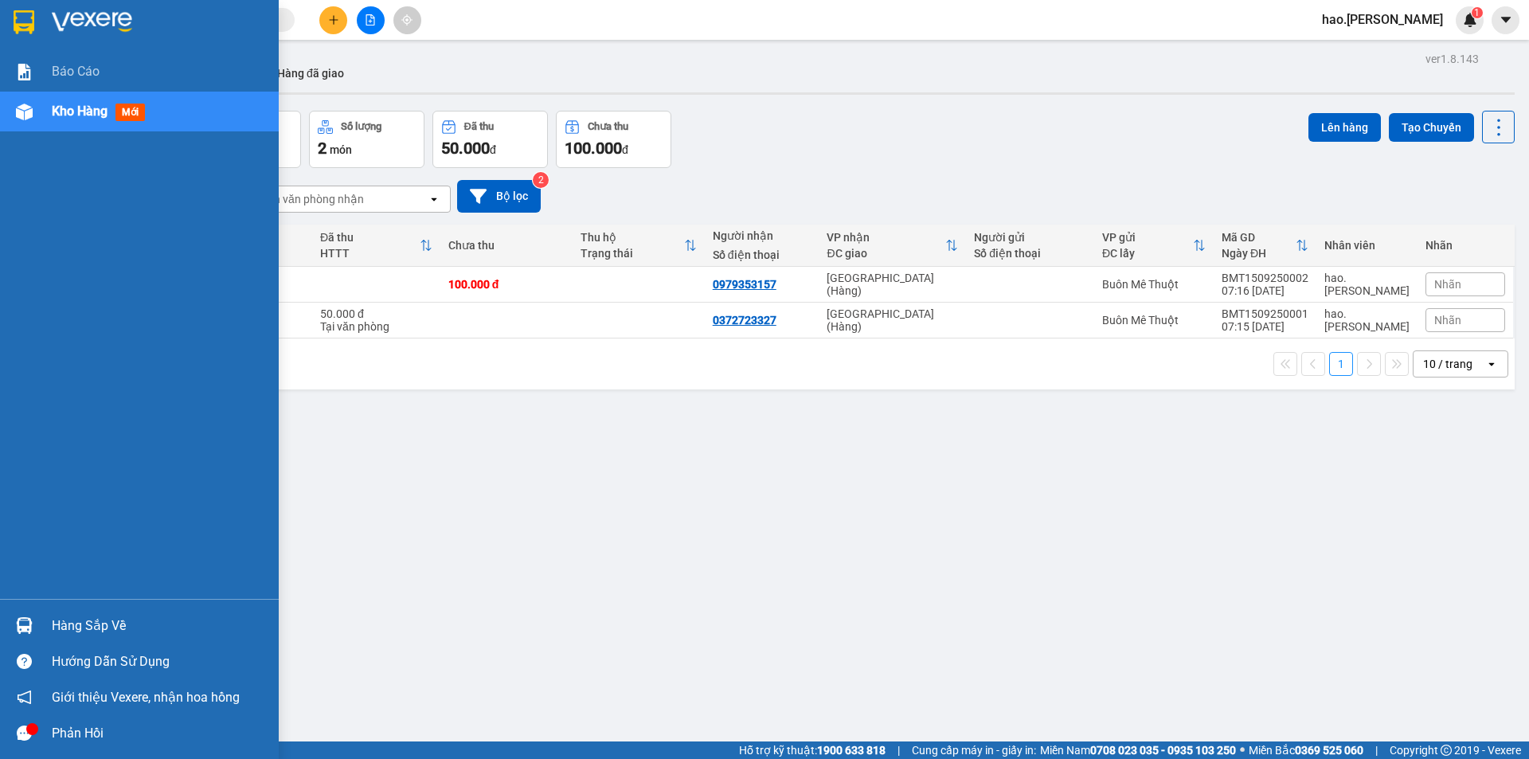
click at [66, 102] on div "Kho hàng mới" at bounding box center [102, 111] width 100 height 20
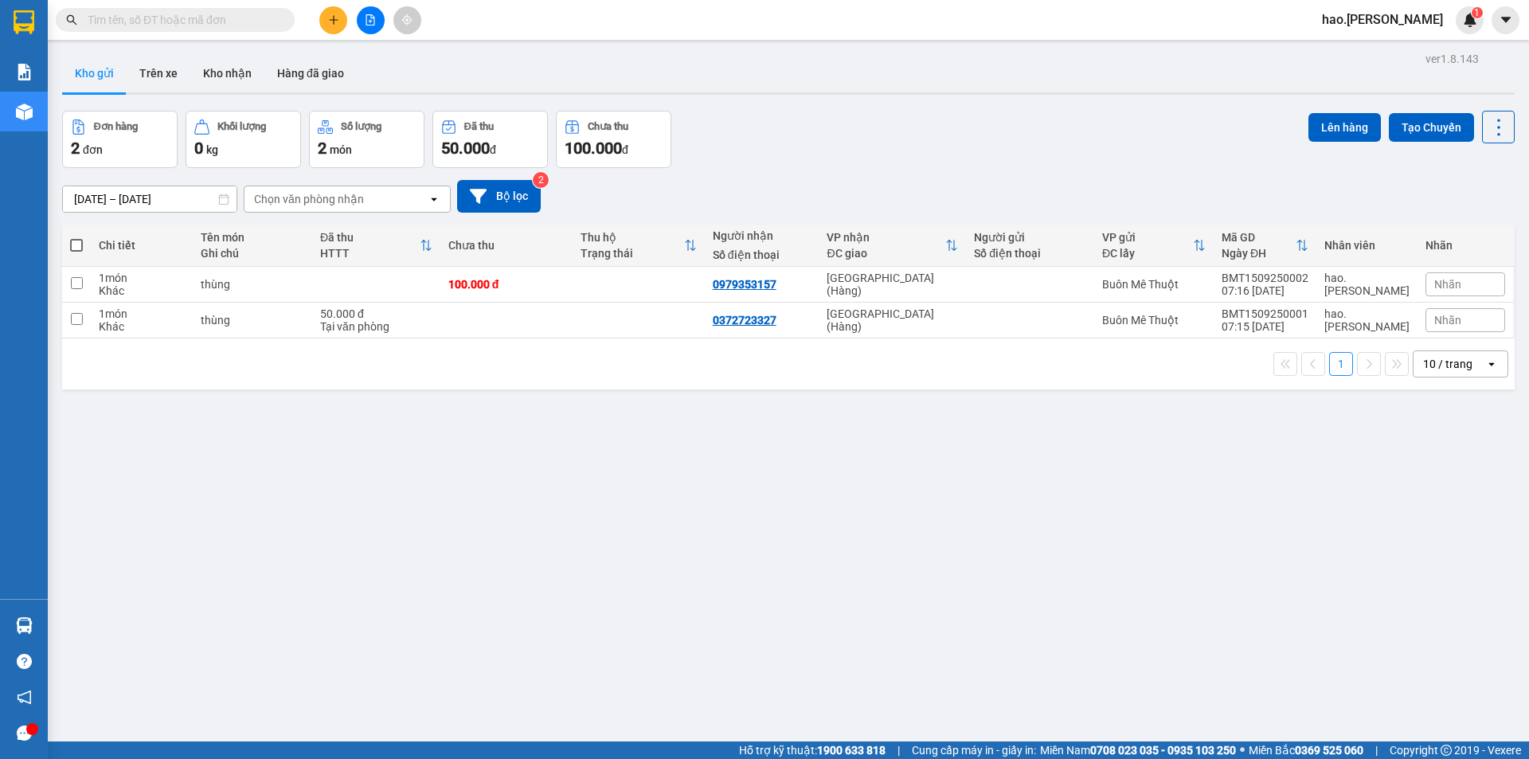
click at [139, 195] on input "15/09/2025 – 15/09/2025" at bounding box center [150, 198] width 174 height 25
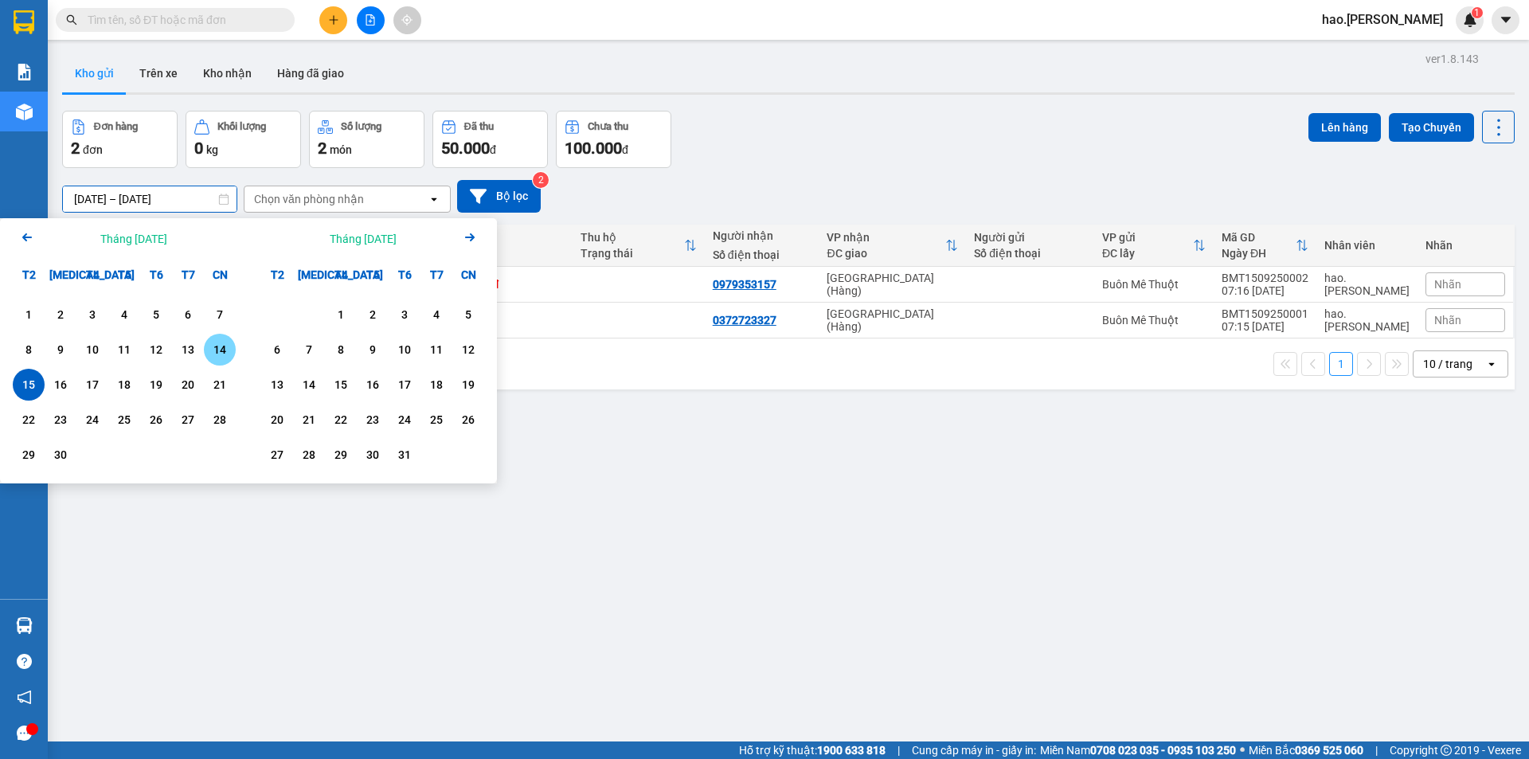
drag, startPoint x: 213, startPoint y: 354, endPoint x: 121, endPoint y: 405, distance: 104.8
click at [210, 356] on div "14" at bounding box center [220, 349] width 22 height 19
click at [29, 381] on div "15" at bounding box center [29, 384] width 22 height 19
type input "14/09/2025 – 15/09/2025"
